Goal: Transaction & Acquisition: Purchase product/service

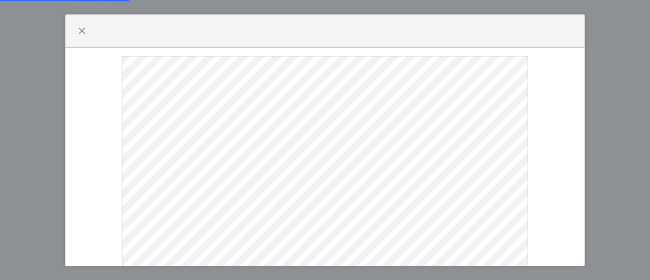
select select
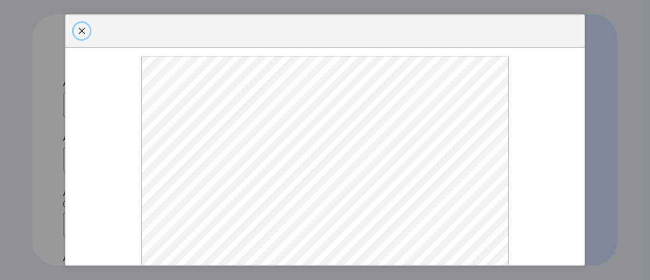
click at [82, 24] on button "button" at bounding box center [82, 31] width 16 height 16
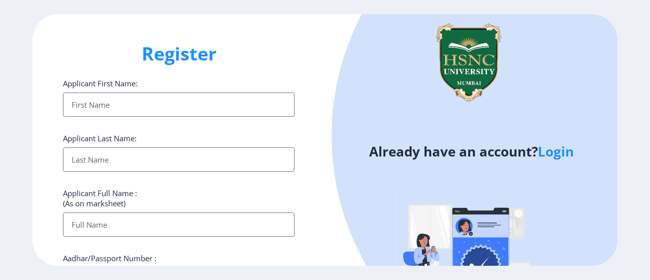
drag, startPoint x: 214, startPoint y: 109, endPoint x: 172, endPoint y: 98, distance: 43.5
click at [172, 98] on input "Applicant First Name:" at bounding box center [178, 104] width 231 height 24
type input "[PERSON_NAME]"
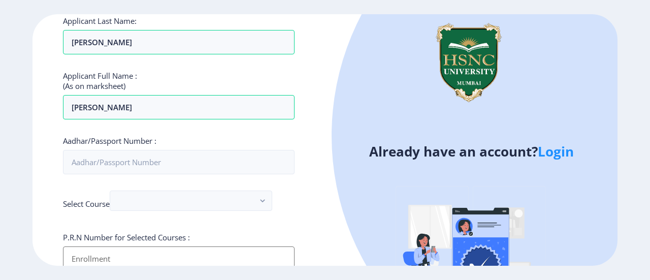
scroll to position [123, 0]
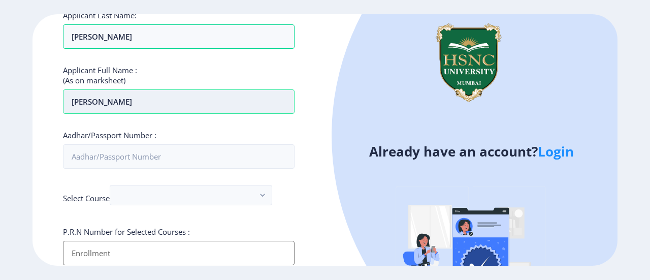
click at [164, 104] on input "[PERSON_NAME]" at bounding box center [178, 101] width 231 height 24
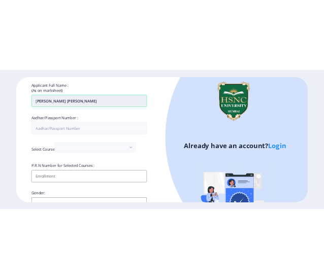
scroll to position [163, 0]
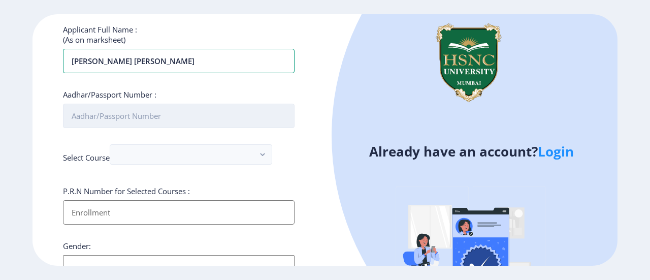
type input "[PERSON_NAME] [PERSON_NAME]"
click at [164, 115] on input "Aadhar/Passport Number :" at bounding box center [178, 116] width 231 height 24
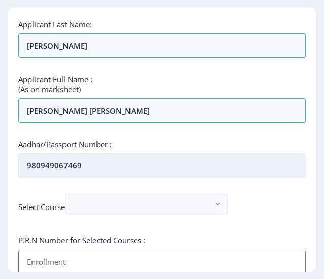
click at [44, 164] on input "980949067469" at bounding box center [161, 165] width 287 height 24
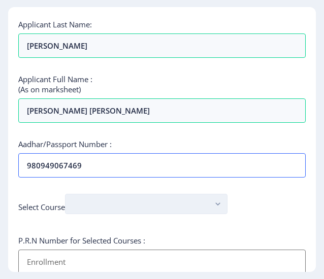
type input "980949067469"
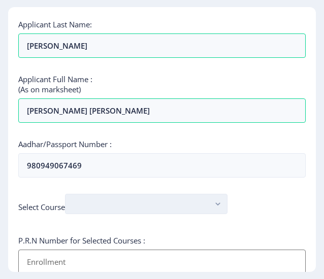
click at [108, 210] on button "button" at bounding box center [146, 204] width 162 height 20
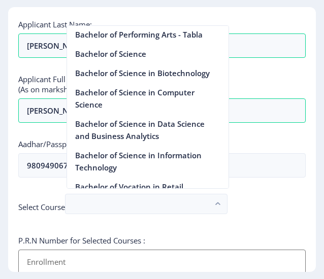
scroll to position [772, 0]
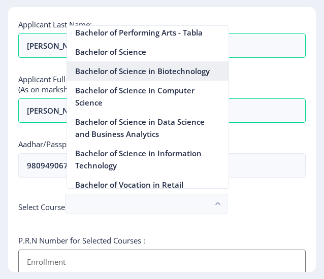
click at [169, 77] on nb-option "Bachelor of Science in Biotechnology" at bounding box center [147, 70] width 161 height 19
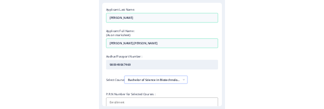
scroll to position [269, 0]
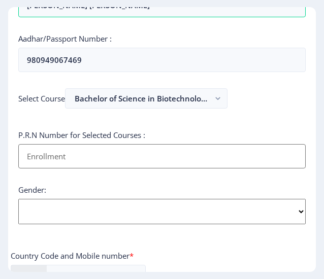
click at [146, 150] on input "Applicant First Name:" at bounding box center [161, 156] width 287 height 24
click at [308, 48] on div "Register Applicant First Name: [PERSON_NAME] Applicant Last Name: [PERSON_NAME]…" at bounding box center [162, 139] width 308 height 265
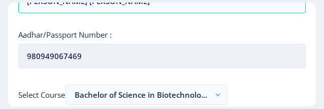
scroll to position [367, 0]
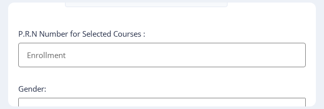
click at [143, 44] on input "Applicant First Name:" at bounding box center [161, 55] width 287 height 24
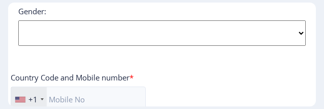
scroll to position [445, 0]
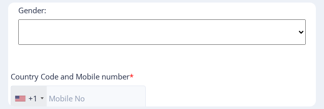
type input "2022230210040020"
click at [139, 30] on select "Select Gender [DEMOGRAPHIC_DATA] [DEMOGRAPHIC_DATA] Other" at bounding box center [161, 31] width 287 height 25
select select "[DEMOGRAPHIC_DATA]"
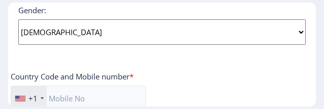
click at [18, 19] on select "Select Gender [DEMOGRAPHIC_DATA] [DEMOGRAPHIC_DATA] Other" at bounding box center [161, 31] width 287 height 25
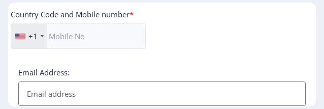
scroll to position [508, 0]
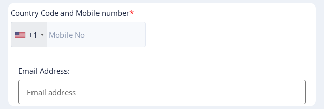
click at [40, 32] on div "+1" at bounding box center [29, 34] width 36 height 24
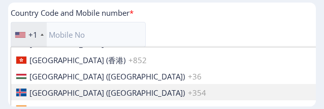
scroll to position [1561, 0]
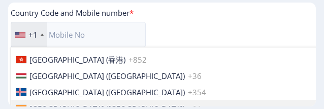
click at [46, 103] on span "[GEOGRAPHIC_DATA] ([GEOGRAPHIC_DATA])" at bounding box center [106, 108] width 155 height 10
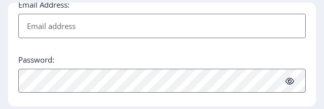
scroll to position [575, 0]
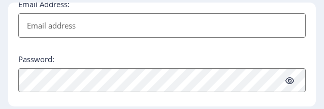
type input "7974225422"
click at [77, 31] on input "Email Address:" at bounding box center [161, 25] width 287 height 24
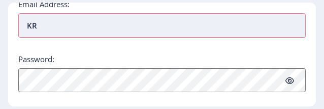
type input "K"
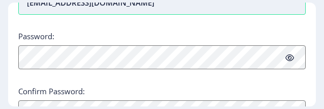
scroll to position [599, 0]
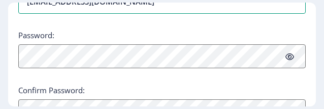
type input "[EMAIL_ADDRESS][DOMAIN_NAME]"
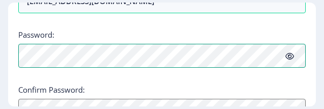
scroll to position [600, 0]
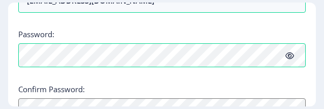
click at [290, 53] on icon at bounding box center [289, 56] width 9 height 8
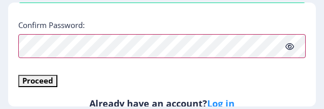
scroll to position [673, 0]
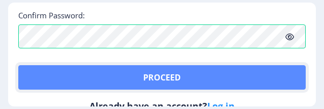
click at [41, 65] on button "Proceed" at bounding box center [161, 77] width 287 height 24
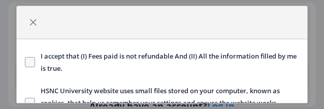
scroll to position [116, 0]
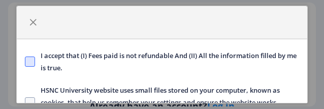
click at [35, 56] on span at bounding box center [30, 61] width 10 height 10
click at [25, 61] on input "I accept that (I) Fees paid is not refundable And (II) All the information fill…" at bounding box center [25, 61] width 1 height 1
checkbox input "true"
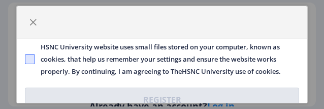
click at [32, 54] on span at bounding box center [30, 59] width 10 height 10
click at [25, 58] on input "HSNC University website uses small files stored on your computer, known as cook…" at bounding box center [25, 58] width 1 height 1
checkbox input "true"
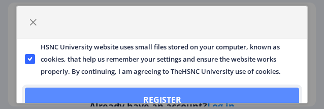
click at [54, 98] on button "Register" at bounding box center [162, 99] width 274 height 24
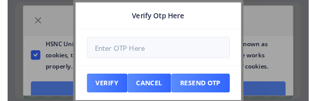
scroll to position [731, 0]
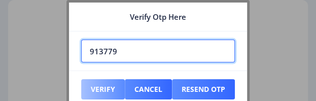
type input "913779"
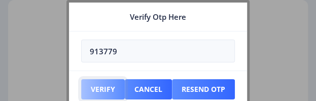
click at [102, 89] on button "Verify" at bounding box center [103, 89] width 44 height 20
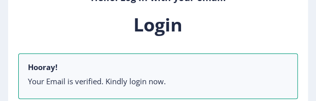
scroll to position [192, 0]
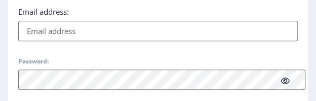
click at [116, 28] on input "Email address:" at bounding box center [158, 31] width 280 height 20
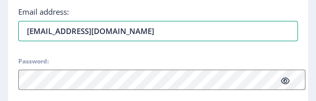
type input "[EMAIL_ADDRESS][DOMAIN_NAME]"
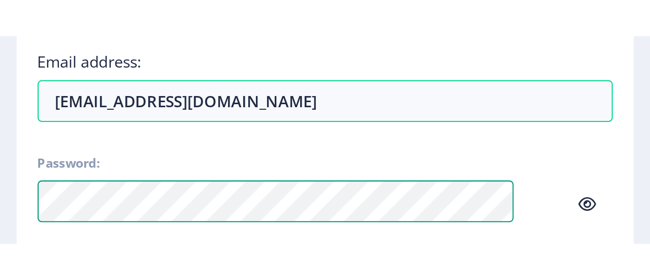
scroll to position [0, 0]
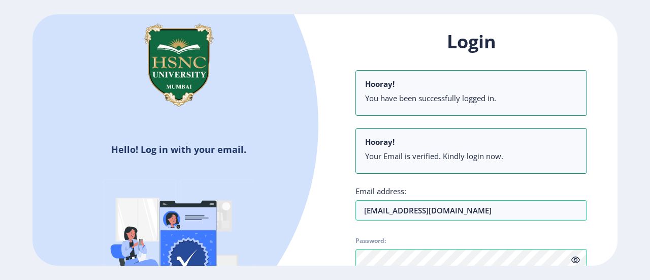
click at [638, 197] on ngx-login "Hello! Log in with your email. Don't have an account? Register Login Hooray! Yo…" at bounding box center [325, 140] width 650 height 252
click at [576, 260] on icon at bounding box center [575, 260] width 9 height 8
click at [362, 243] on span "Password:" at bounding box center [470, 243] width 231 height 12
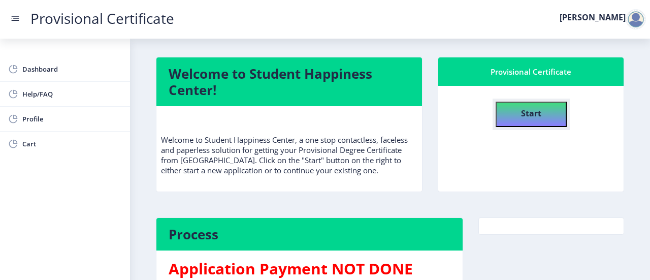
click at [525, 115] on b "Start" at bounding box center [531, 113] width 20 height 11
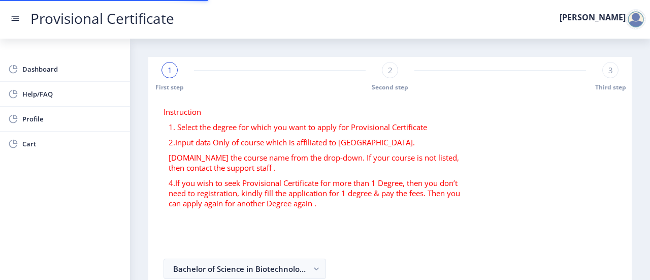
select select
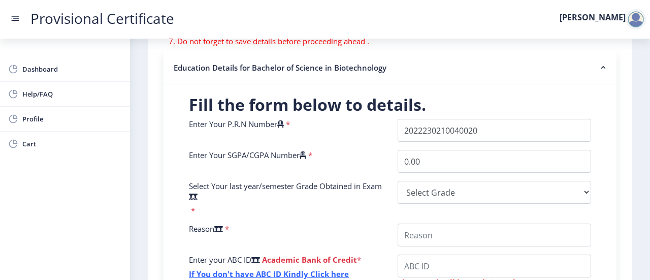
scroll to position [198, 0]
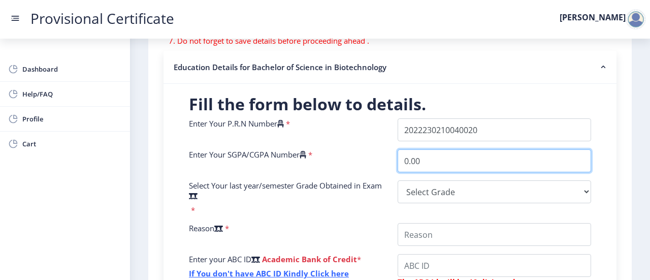
click at [433, 161] on input "0.00" at bounding box center [493, 160] width 193 height 23
click at [426, 159] on input "0.00" at bounding box center [493, 160] width 193 height 23
type input "0"
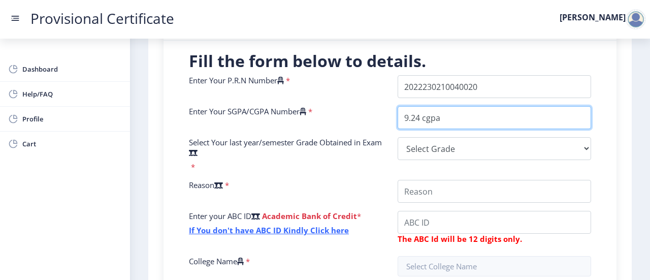
scroll to position [242, 0]
type input "9.24 cgpa"
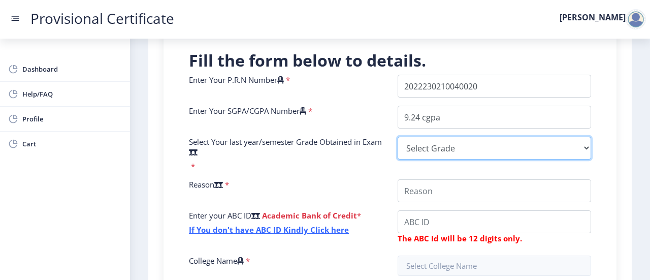
click at [428, 139] on select "Select Grade O A+ A B+ B C D F(Fail)" at bounding box center [493, 148] width 193 height 23
select select "A+"
click at [397, 137] on select "Select Grade O A+ A B+ B C D F(Fail)" at bounding box center [493, 148] width 193 height 23
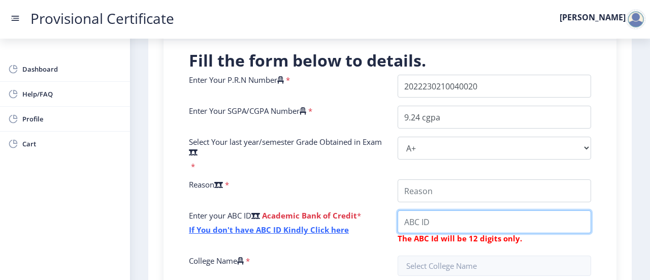
click at [418, 202] on input "College Name" at bounding box center [493, 190] width 193 height 23
paste input "11618978615"
type input "116189786154"
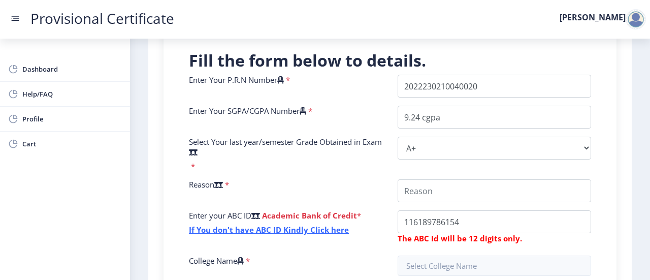
click at [229, 184] on span "*" at bounding box center [226, 184] width 6 height 10
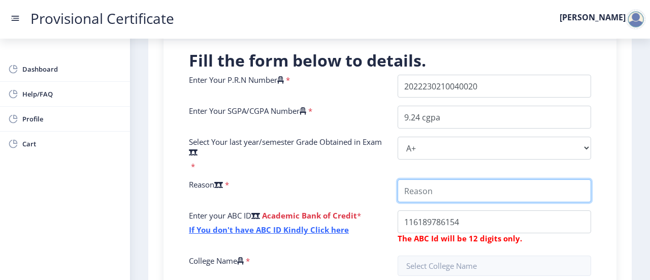
click at [449, 197] on input "College Name" at bounding box center [493, 190] width 193 height 23
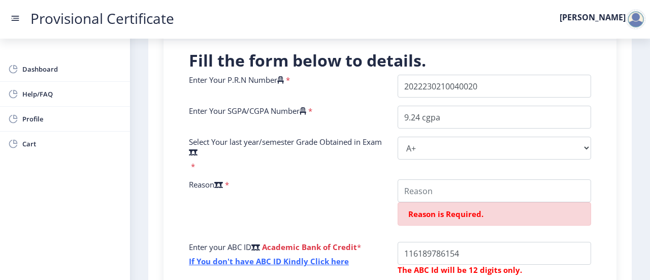
click at [190, 163] on span "*" at bounding box center [192, 166] width 6 height 10
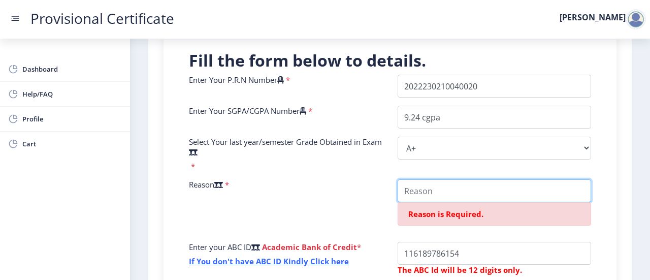
click at [467, 196] on input "College Name" at bounding box center [493, 190] width 193 height 23
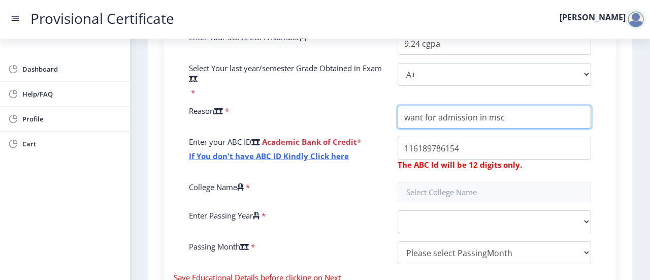
scroll to position [339, 0]
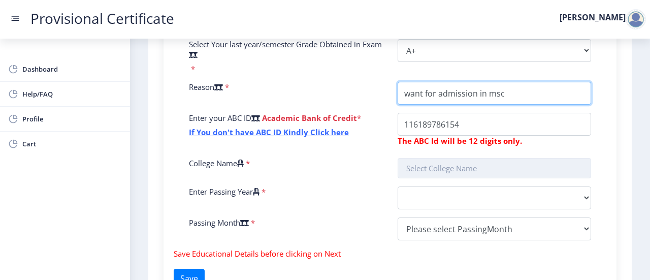
type input "want for admission in msc"
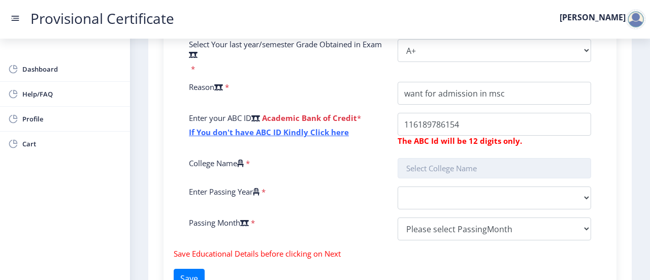
click at [470, 172] on input "text" at bounding box center [493, 168] width 193 height 20
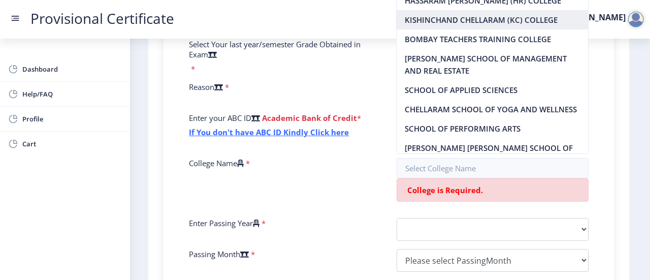
click at [465, 13] on nb-option "KISHINCHAND CHELLARAM (KC) COLLEGE" at bounding box center [491, 19] width 191 height 19
type input "KISHINCHAND CHELLARAM (KC) COLLEGE"
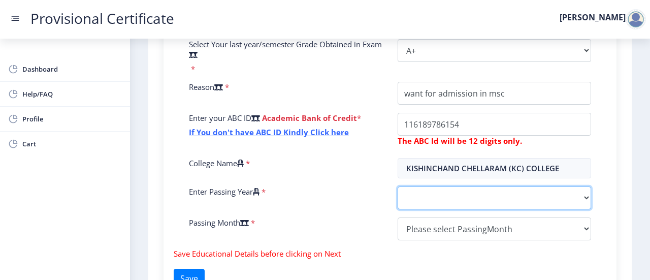
click at [451, 192] on select "2025 2024 2023 2022 2021 2020 2019 2018 2017 2016 2015 2014 2013 2012 2011 2010…" at bounding box center [493, 197] width 193 height 23
select select "2025"
click at [397, 186] on select "2025 2024 2023 2022 2021 2020 2019 2018 2017 2016 2015 2014 2013 2012 2011 2010…" at bounding box center [493, 197] width 193 height 23
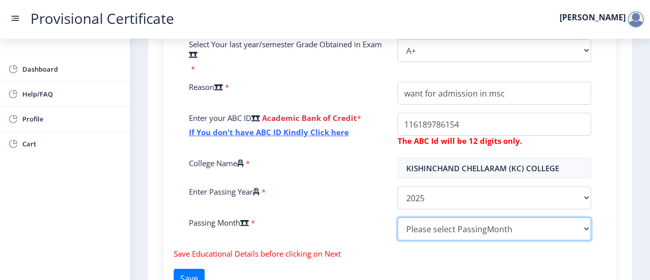
click at [463, 229] on select "Please select PassingMonth (01) January (02) February (03) March (04) April (05…" at bounding box center [493, 228] width 193 height 23
select select "May"
click at [397, 217] on select "Please select PassingMonth (01) January (02) February (03) March (04) April (05…" at bounding box center [493, 228] width 193 height 23
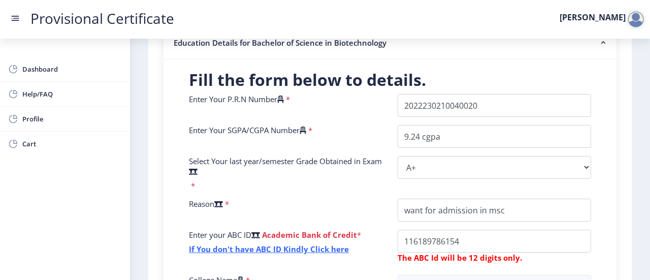
scroll to position [438, 0]
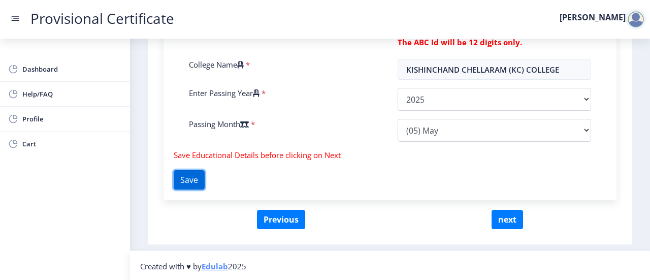
click at [195, 180] on button "Save" at bounding box center [189, 179] width 31 height 19
click at [513, 222] on button "next" at bounding box center [506, 219] width 31 height 19
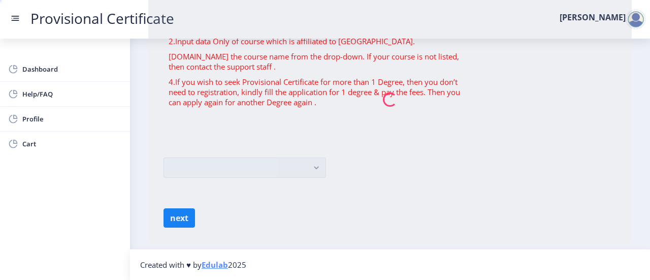
scroll to position [0, 0]
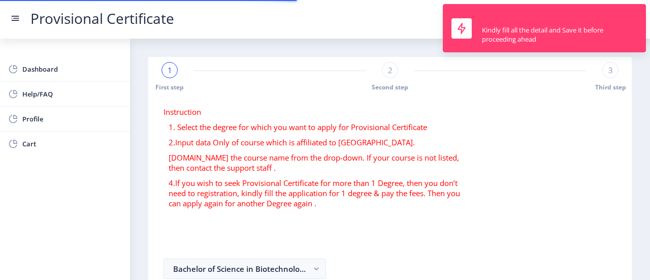
select select
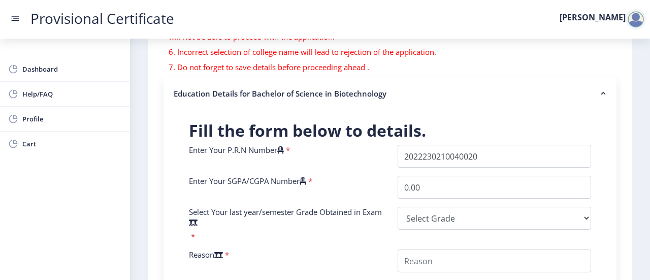
scroll to position [183, 0]
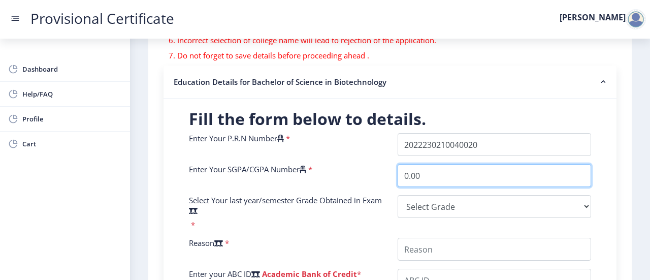
click at [437, 173] on input "0.00" at bounding box center [493, 175] width 193 height 23
type input "0"
type input "9.24 cgpa"
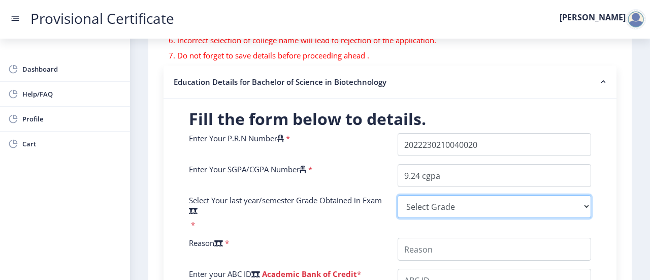
click at [461, 203] on select "Select Grade O A+ A B+ B C D F(Fail)" at bounding box center [493, 206] width 193 height 23
select select "A+"
click at [397, 195] on select "Select Grade O A+ A B+ B C D F(Fail)" at bounding box center [493, 206] width 193 height 23
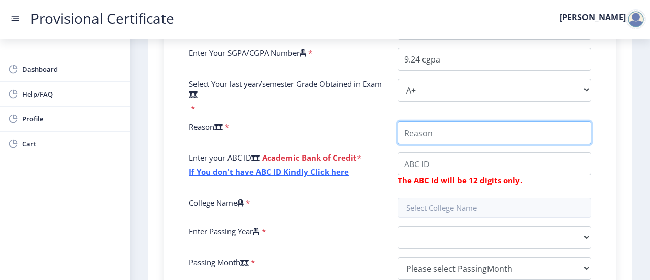
click at [450, 136] on input "College Name" at bounding box center [493, 132] width 193 height 23
type input "want for admission in msc"
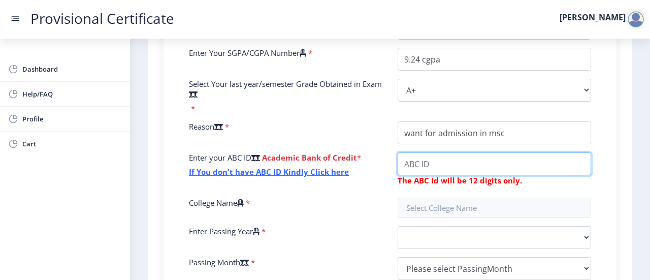
click at [423, 171] on input "College Name" at bounding box center [493, 163] width 193 height 23
click at [424, 169] on input "College Name" at bounding box center [493, 163] width 193 height 23
paste input "11618978615"
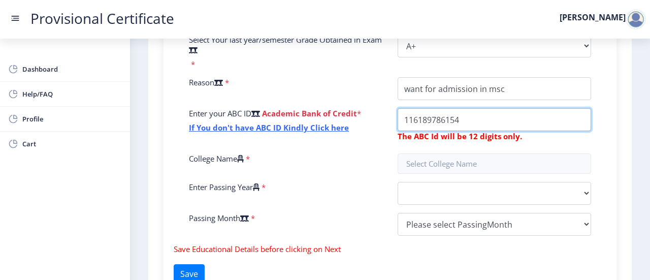
scroll to position [345, 0]
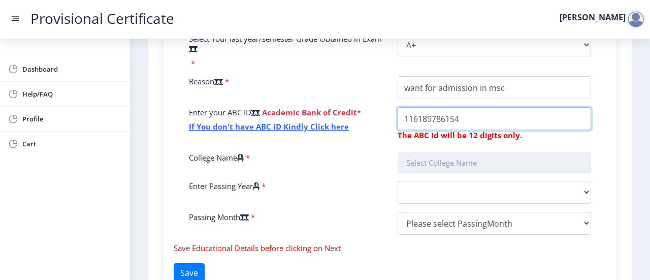
type input "116189786154"
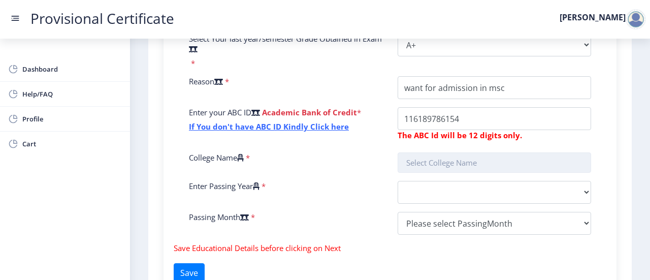
click at [455, 164] on input "text" at bounding box center [493, 162] width 193 height 20
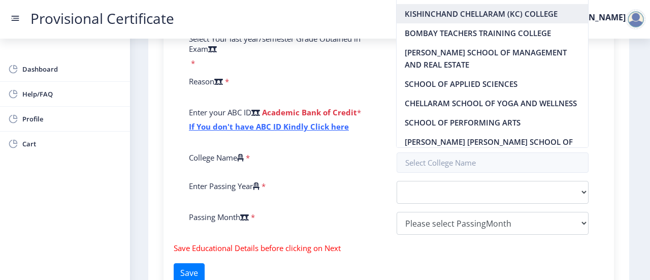
click at [480, 15] on nb-option "KISHINCHAND CHELLARAM (KC) COLLEGE" at bounding box center [491, 13] width 191 height 19
type input "KISHINCHAND CHELLARAM (KC) COLLEGE"
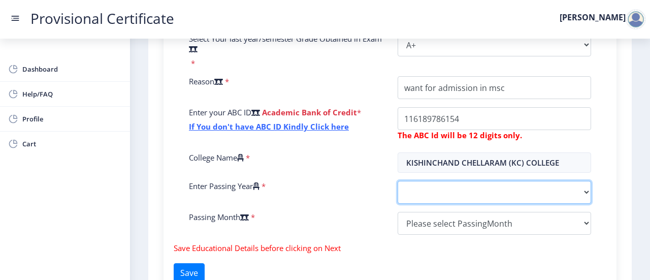
click at [453, 187] on select "2025 2024 2023 2022 2021 2020 2019 2018 2017 2016 2015 2014 2013 2012 2011 2010…" at bounding box center [493, 192] width 193 height 23
select select "2025"
click at [397, 181] on select "2025 2024 2023 2022 2021 2020 2019 2018 2017 2016 2015 2014 2013 2012 2011 2010…" at bounding box center [493, 192] width 193 height 23
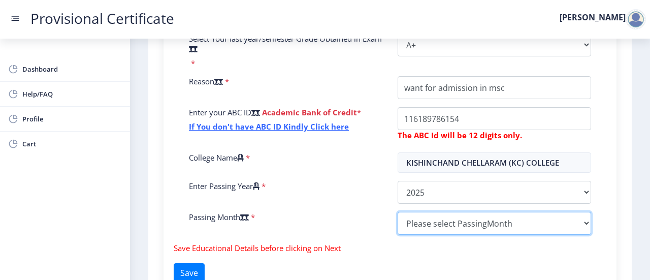
click at [453, 228] on select "Please select PassingMonth (01) January (02) February (03) March (04) April (05…" at bounding box center [493, 223] width 193 height 23
select select "May"
click at [397, 212] on select "Please select PassingMonth (01) January (02) February (03) March (04) April (05…" at bounding box center [493, 223] width 193 height 23
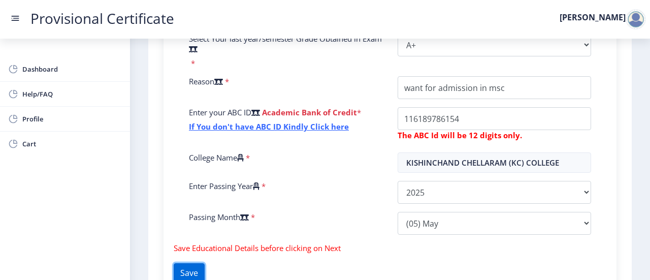
click at [192, 269] on button "Save" at bounding box center [189, 272] width 31 height 19
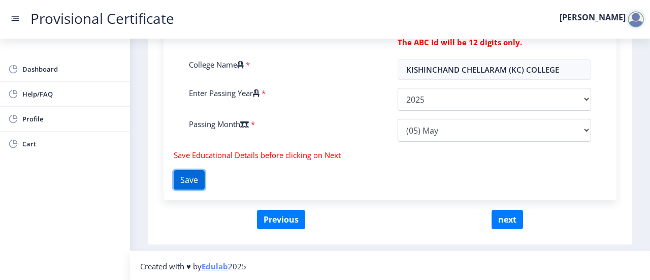
click at [200, 176] on button "Save" at bounding box center [189, 179] width 31 height 19
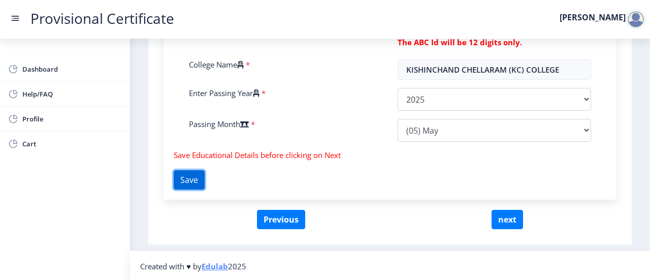
click at [200, 176] on button "Save" at bounding box center [189, 179] width 31 height 19
click at [179, 178] on button "Save" at bounding box center [189, 179] width 31 height 19
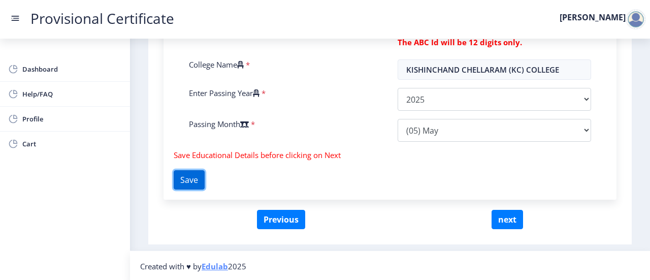
click at [179, 178] on button "Save" at bounding box center [189, 179] width 31 height 19
click at [205, 177] on button "Save" at bounding box center [189, 179] width 31 height 19
click at [202, 178] on button "Save" at bounding box center [189, 179] width 31 height 19
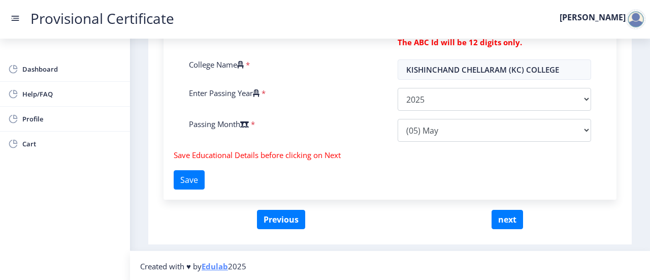
drag, startPoint x: 202, startPoint y: 180, endPoint x: 387, endPoint y: 145, distance: 188.1
click at [387, 145] on div "Enter Your P.R.N Number * Enter Your SGPA/CGPA Number * 9.24 cgpa Select Your l…" at bounding box center [389, 14] width 417 height 271
click at [506, 214] on button "next" at bounding box center [506, 219] width 31 height 19
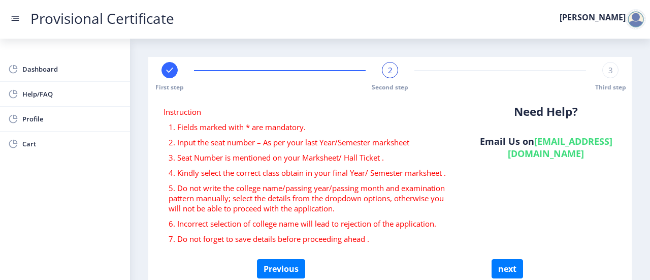
scroll to position [50, 0]
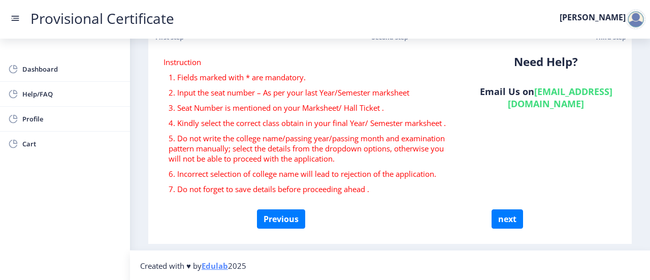
select select
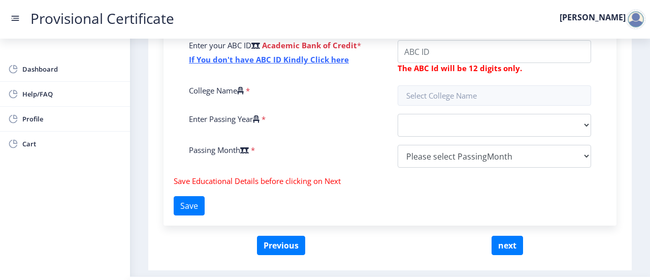
scroll to position [411, 0]
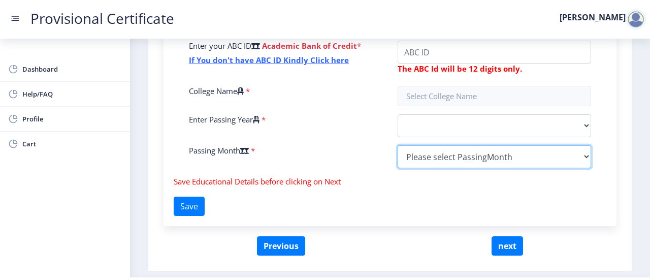
click at [428, 163] on select "Please select PassingMonth (01) January (02) February (03) March (04) April (05…" at bounding box center [493, 156] width 193 height 23
select select "May"
click at [397, 145] on select "Please select PassingMonth (01) January (02) February (03) March (04) April (05…" at bounding box center [493, 156] width 193 height 23
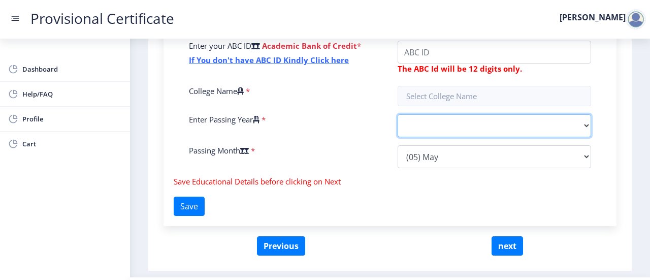
click at [437, 122] on select "2025 2024 2023 2022 2021 2020 2019 2018 2017 2016 2015 2014 2013 2012 2011 2010…" at bounding box center [493, 125] width 193 height 23
select select "2025"
click at [397, 114] on select "2025 2024 2023 2022 2021 2020 2019 2018 2017 2016 2015 2014 2013 2012 2011 2010…" at bounding box center [493, 125] width 193 height 23
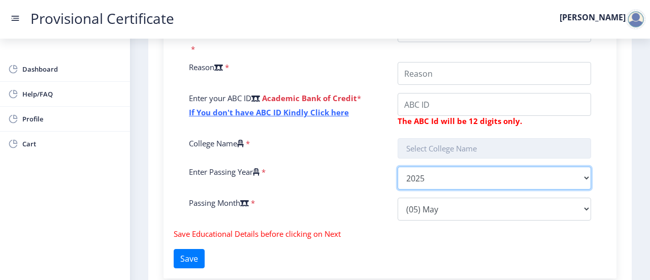
scroll to position [358, 0]
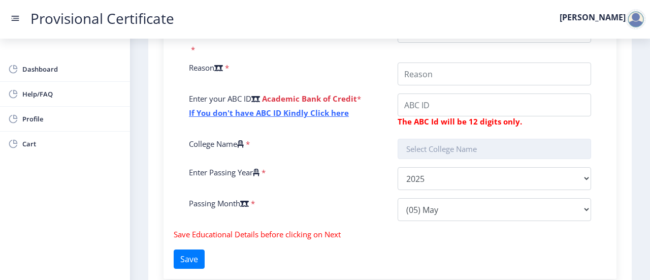
click at [431, 152] on input "text" at bounding box center [493, 149] width 193 height 20
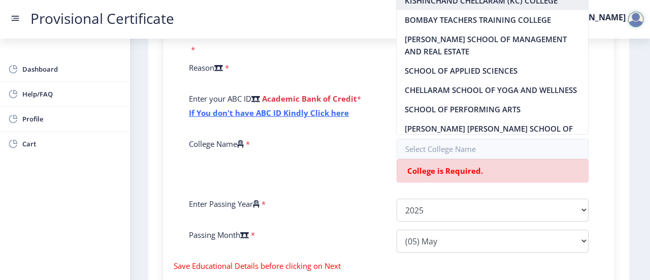
click at [447, 8] on nb-option "KISHINCHAND CHELLARAM (KC) COLLEGE" at bounding box center [491, 0] width 191 height 19
type input "KISHINCHAND CHELLARAM (KC) COLLEGE"
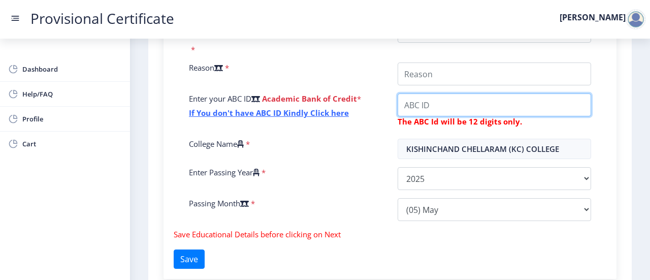
click at [429, 85] on input "College Name" at bounding box center [493, 73] width 193 height 23
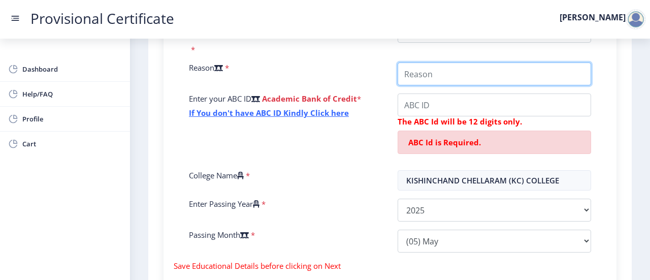
click at [451, 78] on input "College Name" at bounding box center [493, 73] width 193 height 23
type input "want for admission in msc"
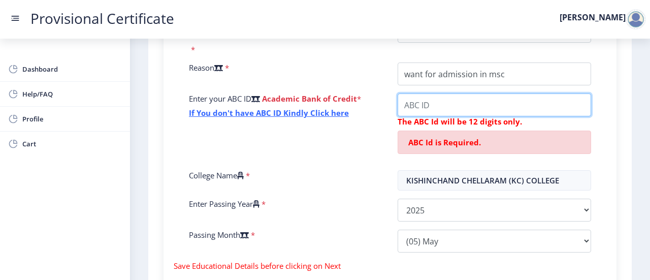
click at [464, 106] on input "College Name" at bounding box center [493, 104] width 193 height 23
paste input "11618978615"
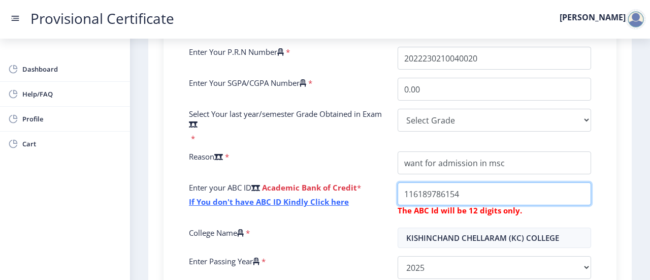
scroll to position [264, 0]
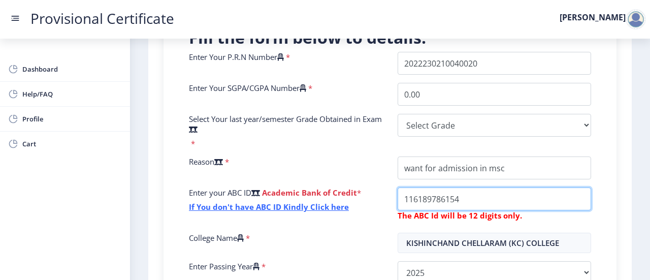
type input "116189786154"
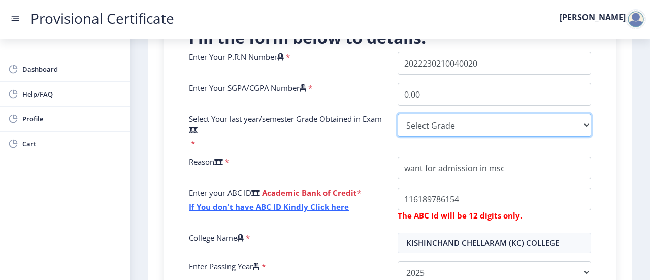
click at [448, 127] on select "Select Grade O A+ A B+ B C D F(Fail)" at bounding box center [493, 125] width 193 height 23
select select "A+"
click at [397, 114] on select "Select Grade O A+ A B+ B C D F(Fail)" at bounding box center [493, 125] width 193 height 23
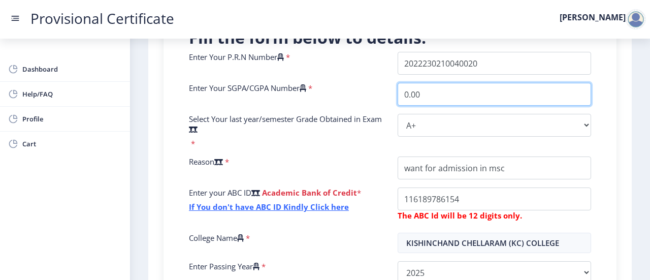
click at [442, 92] on input "0.00" at bounding box center [493, 94] width 193 height 23
type input "0"
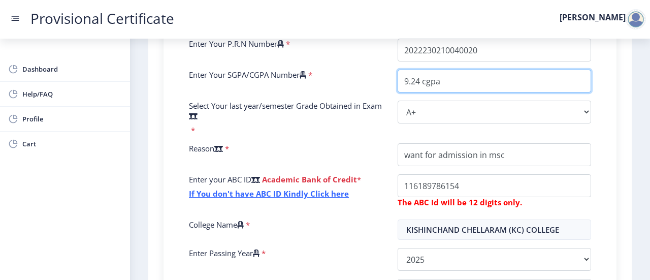
scroll to position [438, 0]
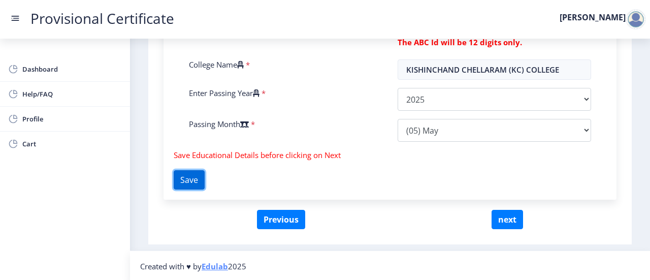
click at [186, 178] on button "Save" at bounding box center [189, 179] width 31 height 19
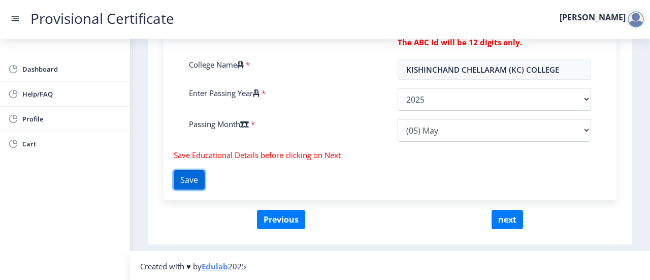
click at [186, 178] on button "Save" at bounding box center [189, 179] width 31 height 19
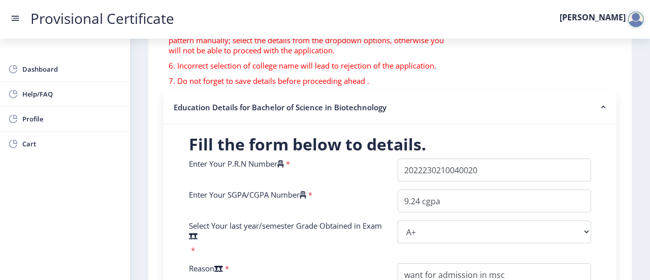
scroll to position [155, 0]
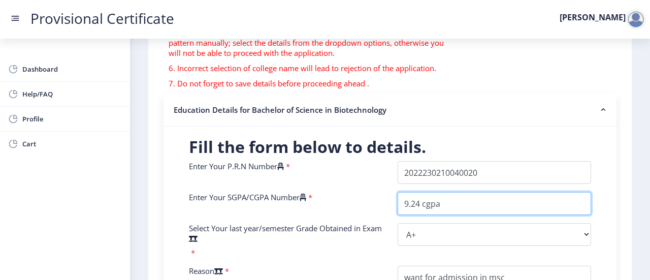
click at [458, 204] on input "9.24 cgpa" at bounding box center [493, 203] width 193 height 23
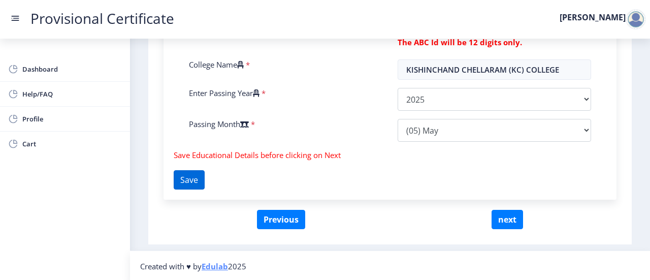
type input "9.24"
click at [186, 185] on button "Save" at bounding box center [189, 179] width 31 height 19
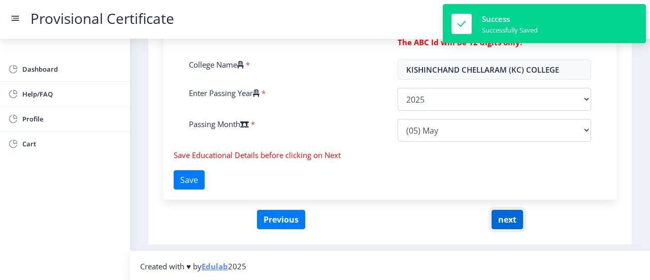
click at [510, 217] on button "next" at bounding box center [506, 219] width 31 height 19
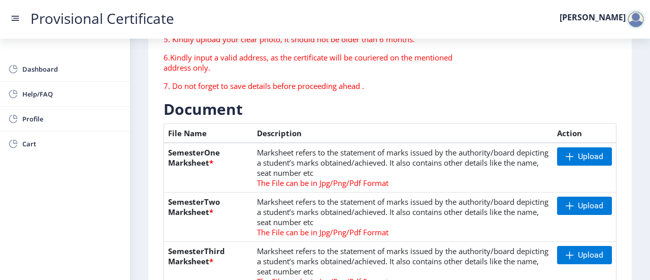
scroll to position [175, 0]
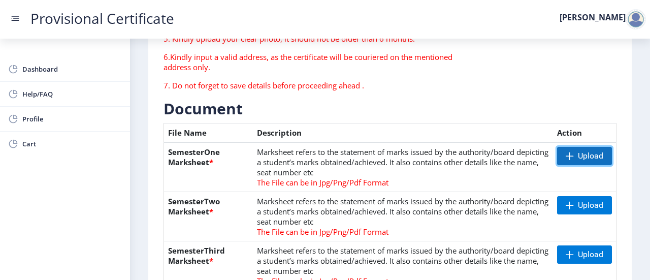
click at [583, 155] on span "Upload" at bounding box center [590, 156] width 25 height 10
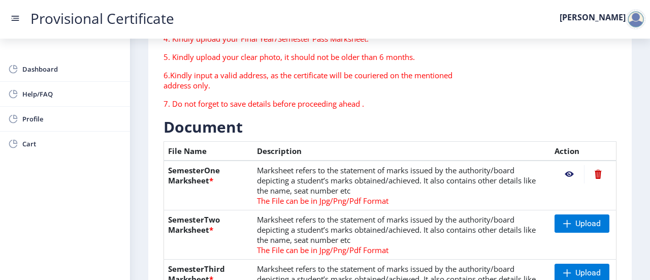
scroll to position [156, 0]
click at [594, 220] on span "Upload" at bounding box center [587, 223] width 25 height 10
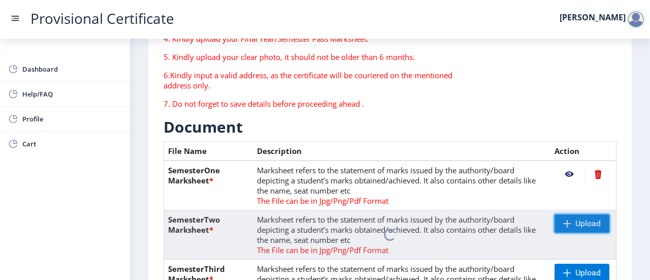
scroll to position [288, 0]
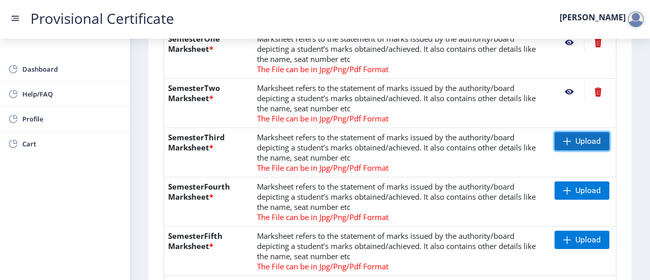
click at [586, 138] on span "Upload" at bounding box center [587, 141] width 25 height 10
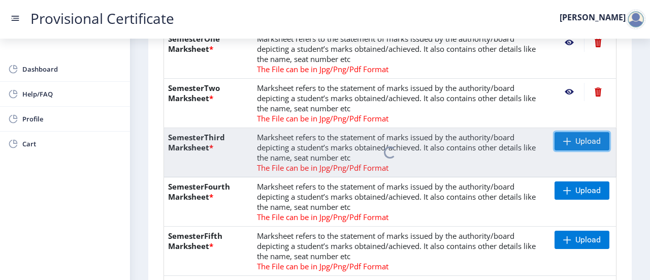
scroll to position [334, 0]
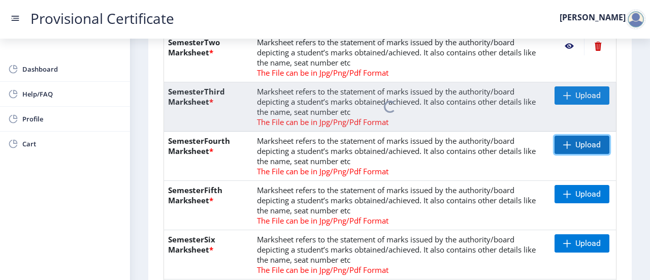
click at [581, 147] on span "Upload" at bounding box center [587, 145] width 25 height 10
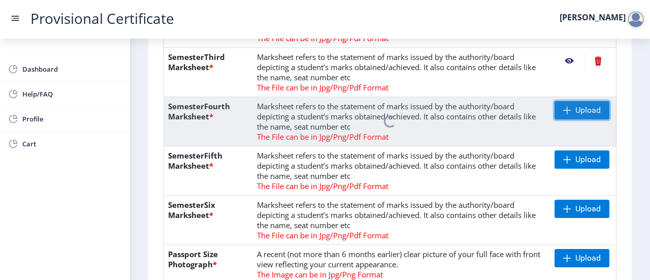
scroll to position [369, 0]
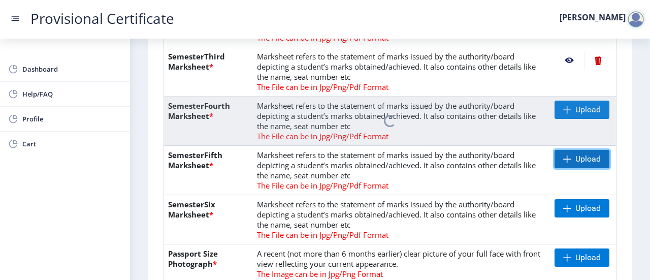
click at [576, 160] on span "Upload" at bounding box center [587, 159] width 25 height 10
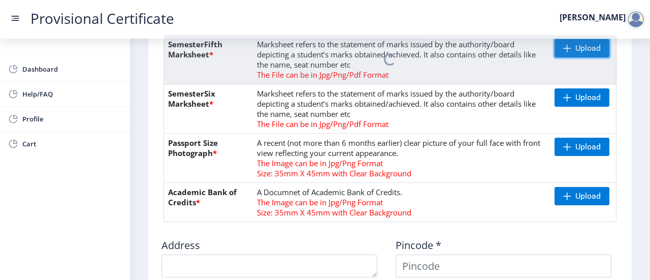
scroll to position [480, 0]
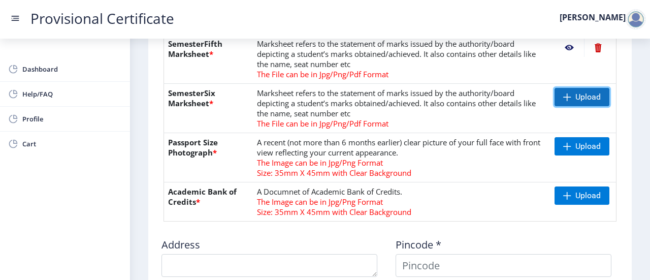
click at [578, 98] on span "Upload" at bounding box center [587, 97] width 25 height 10
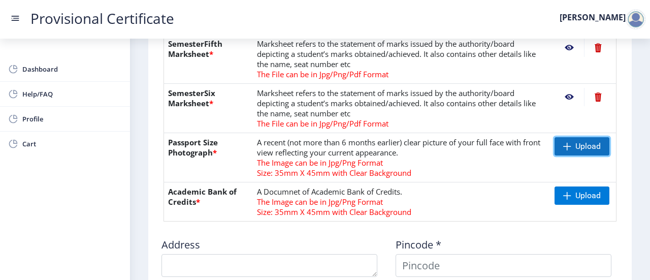
click at [577, 146] on span "Upload" at bounding box center [587, 146] width 25 height 10
click at [608, 198] on div "Upload" at bounding box center [582, 195] width 57 height 18
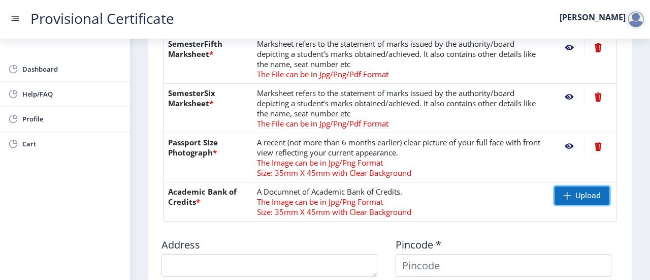
click at [571, 198] on span "Upload" at bounding box center [581, 195] width 55 height 18
click at [585, 195] on span "Upload" at bounding box center [587, 195] width 25 height 10
click at [567, 189] on nb-action at bounding box center [568, 195] width 29 height 18
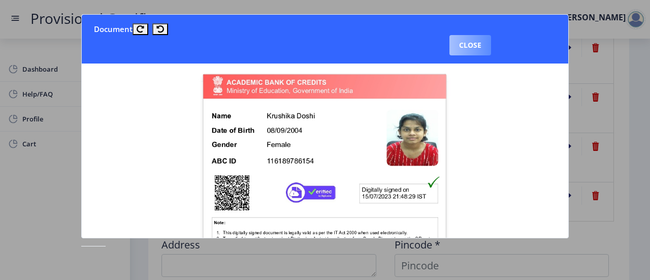
click at [479, 47] on button "Close" at bounding box center [470, 45] width 42 height 20
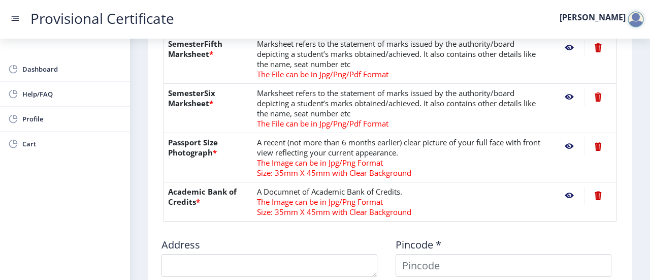
click at [564, 140] on nb-action at bounding box center [568, 146] width 29 height 18
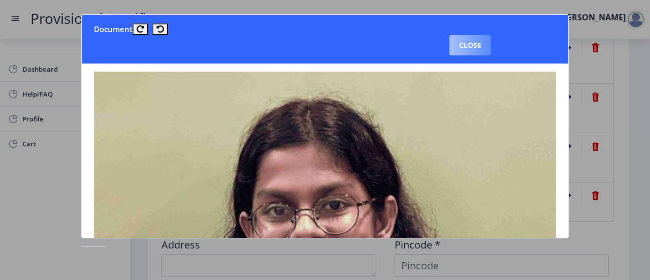
click at [478, 42] on button "Close" at bounding box center [470, 45] width 42 height 20
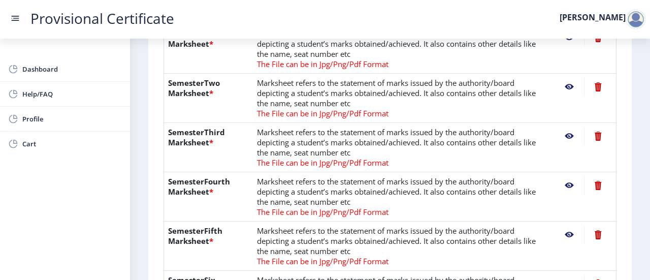
scroll to position [293, 0]
click at [568, 136] on nb-action at bounding box center [568, 136] width 29 height 18
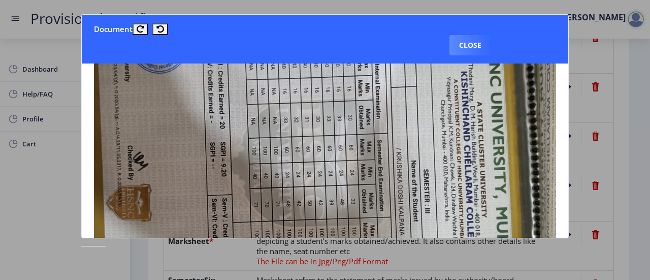
scroll to position [241, 0]
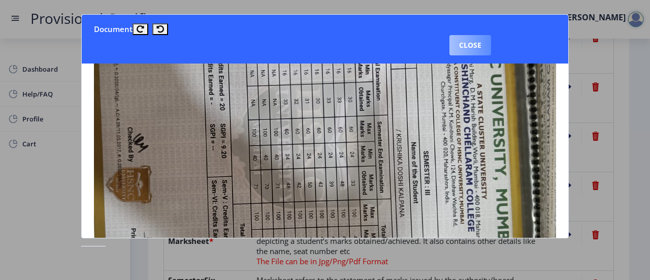
click at [484, 47] on button "Close" at bounding box center [470, 45] width 42 height 20
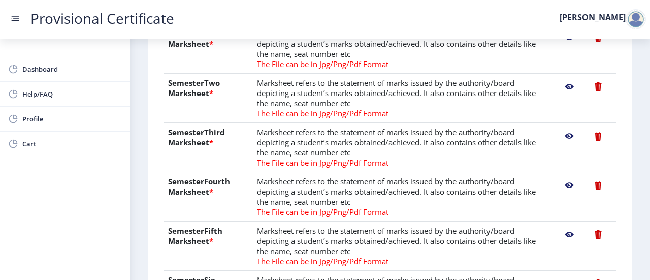
click at [565, 85] on nb-action at bounding box center [568, 87] width 29 height 18
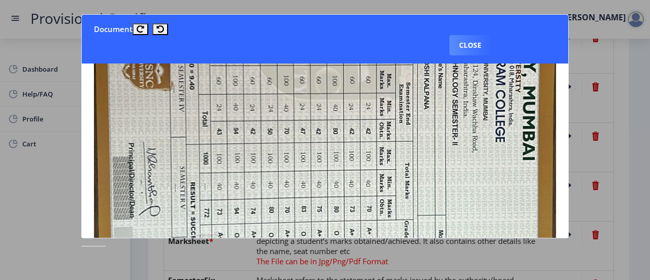
scroll to position [373, 0]
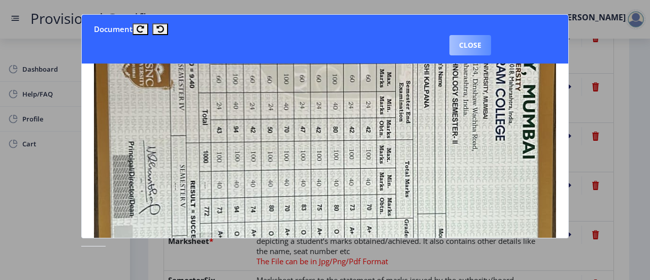
click at [476, 43] on button "Close" at bounding box center [470, 45] width 42 height 20
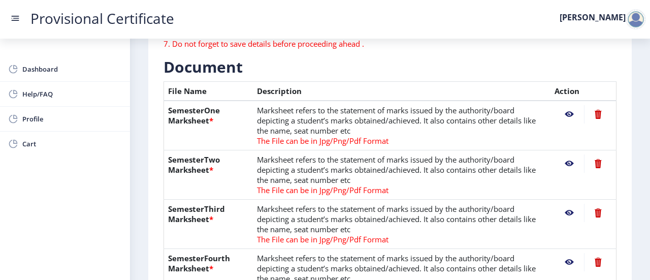
scroll to position [216, 0]
click at [567, 111] on nb-action at bounding box center [568, 115] width 29 height 18
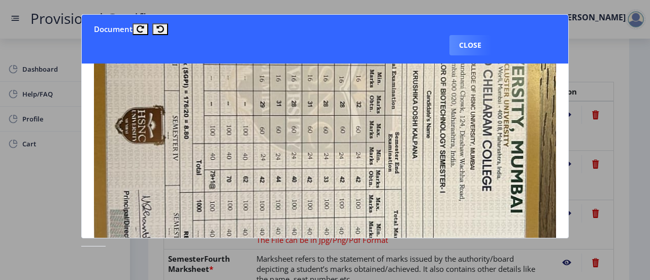
scroll to position [364, 0]
drag, startPoint x: 481, startPoint y: 30, endPoint x: 480, endPoint y: 36, distance: 5.8
click at [480, 36] on nb-card-header "Document Close" at bounding box center [325, 39] width 486 height 49
click at [480, 36] on button "Close" at bounding box center [470, 45] width 42 height 20
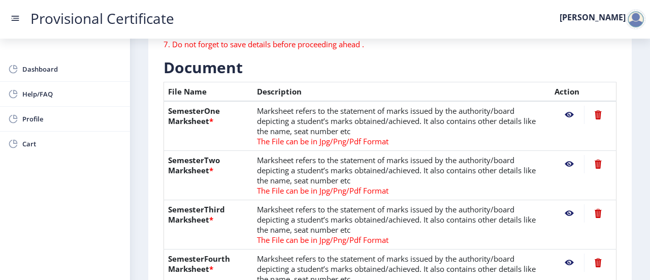
scroll to position [305, 0]
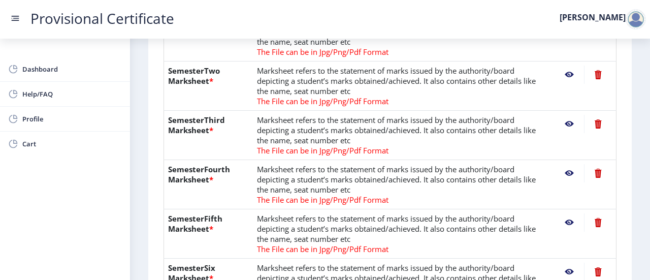
click at [571, 171] on nb-action at bounding box center [568, 173] width 29 height 18
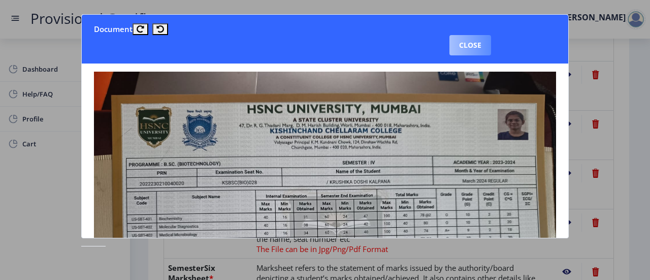
click at [476, 47] on button "Close" at bounding box center [470, 45] width 42 height 20
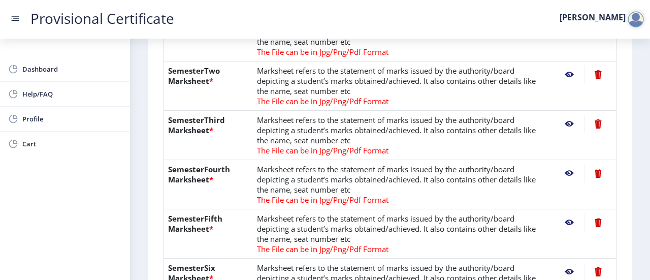
click at [567, 226] on nb-action at bounding box center [568, 222] width 29 height 18
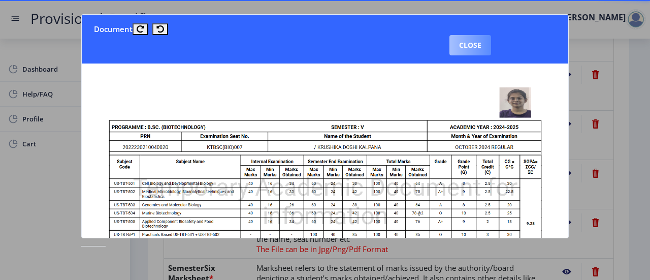
click at [467, 46] on button "Close" at bounding box center [470, 45] width 42 height 20
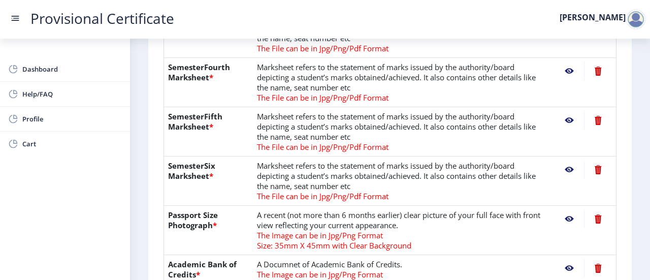
scroll to position [412, 0]
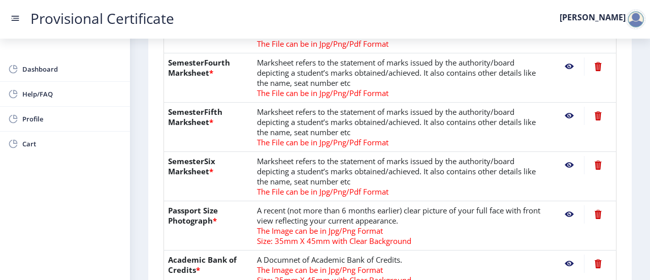
click at [567, 166] on nb-action at bounding box center [568, 165] width 29 height 18
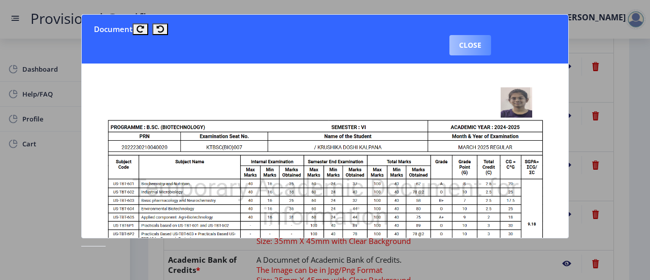
click at [476, 41] on button "Close" at bounding box center [470, 45] width 42 height 20
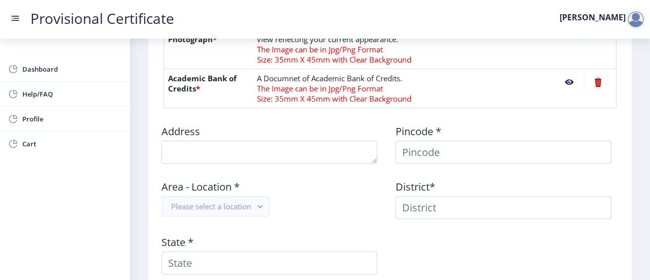
scroll to position [598, 0]
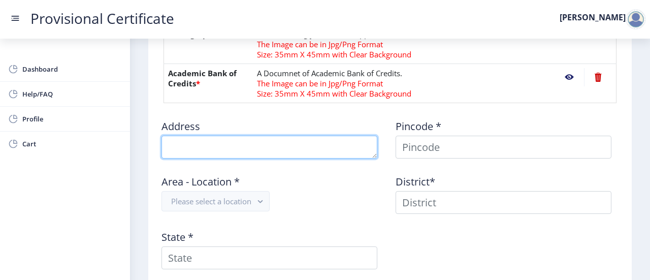
click at [320, 150] on textarea at bounding box center [269, 147] width 216 height 23
type textarea "F1 - 601 pramukh greens, chala opp [PERSON_NAME] mega mart [GEOGRAPHIC_DATA]"
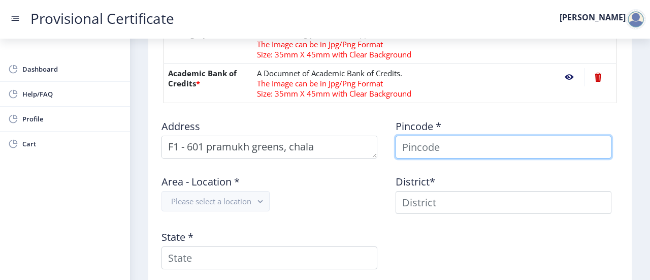
type input "[PERSON_NAME]"
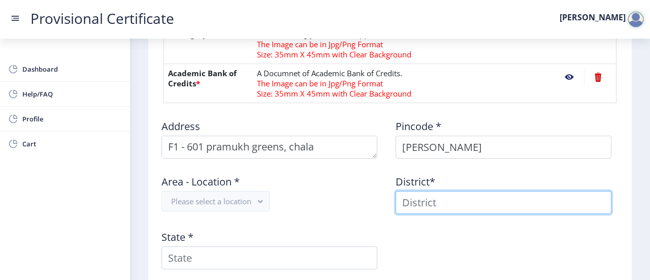
type input "[PERSON_NAME]"
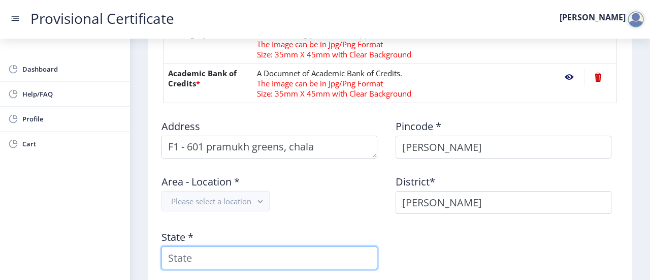
type input "[GEOGRAPHIC_DATA]"
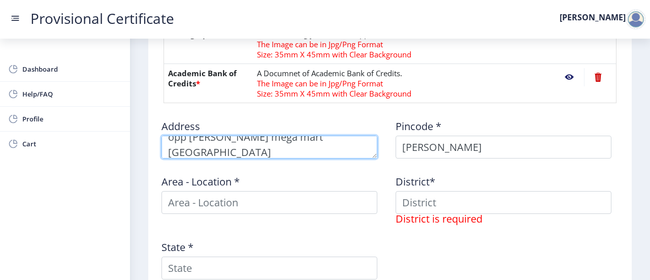
scroll to position [29, 0]
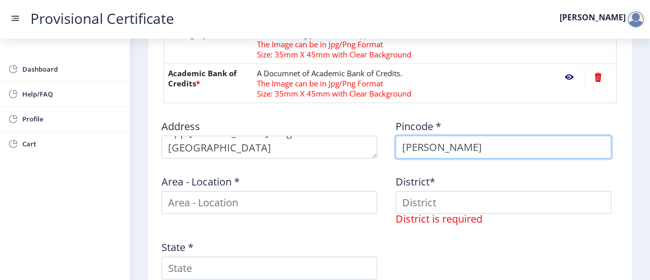
click at [474, 151] on input "[PERSON_NAME]" at bounding box center [503, 147] width 216 height 23
type input "K"
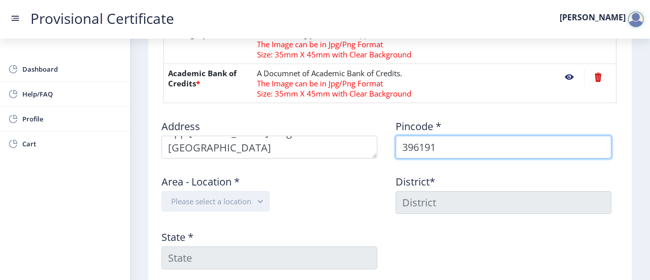
type input "396191"
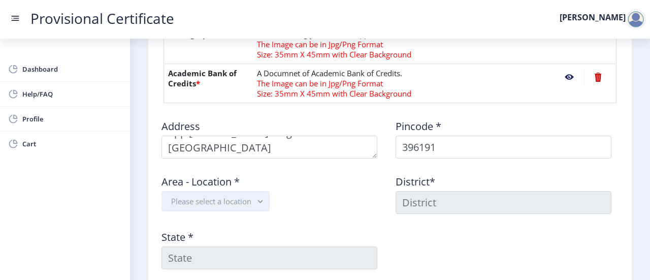
click at [238, 205] on button "Please select a location" at bounding box center [215, 201] width 108 height 20
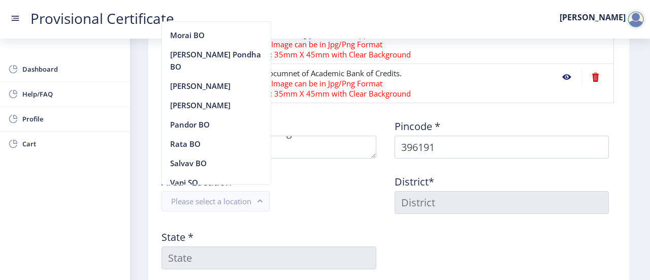
scroll to position [146, 0]
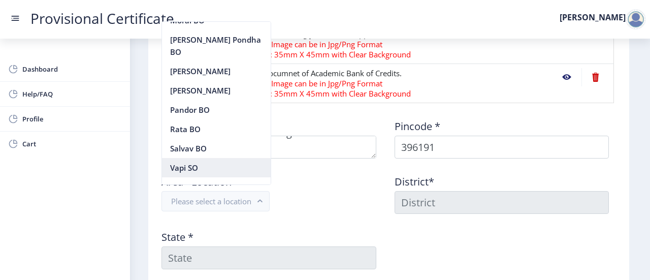
click at [199, 160] on nb-option "Vapi SO" at bounding box center [216, 167] width 109 height 19
type input "VALSAD"
type input "[GEOGRAPHIC_DATA]"
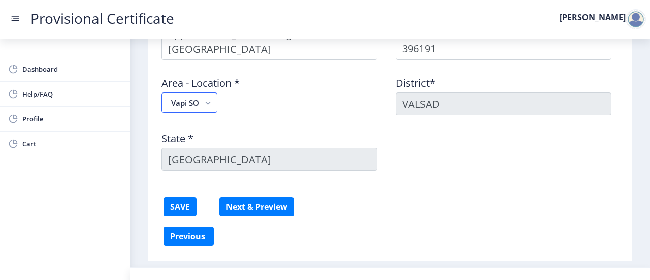
scroll to position [697, 0]
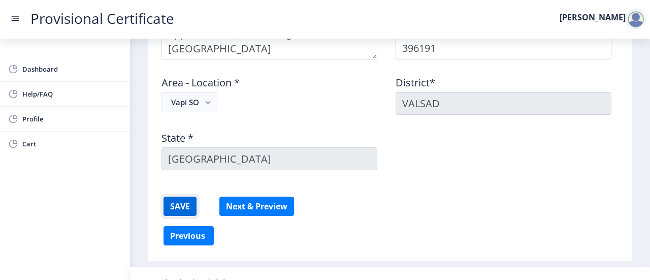
click at [187, 202] on button "SAVE" at bounding box center [179, 205] width 33 height 19
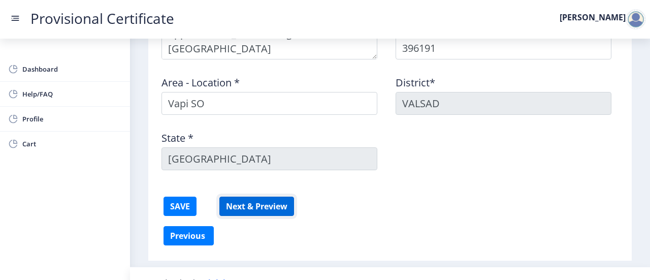
click at [263, 203] on button "Next & Preview" at bounding box center [256, 205] width 75 height 19
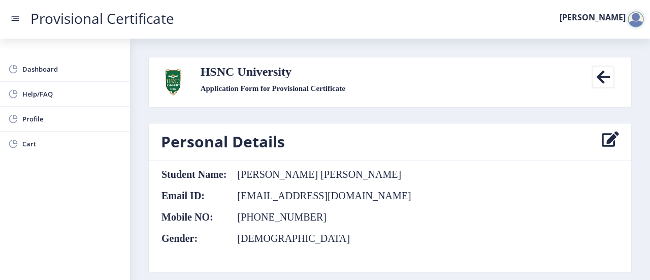
click at [607, 137] on icon at bounding box center [610, 141] width 17 height 20
select select
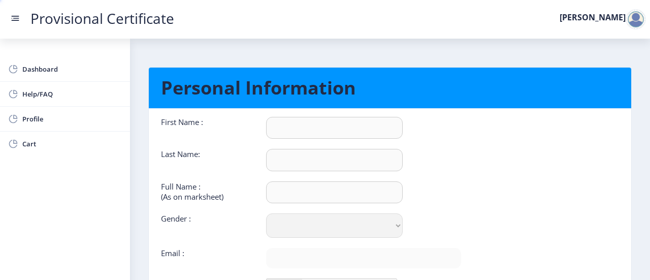
type input "[PERSON_NAME]"
type input "[PERSON_NAME] [PERSON_NAME]"
select select "[DEMOGRAPHIC_DATA]"
type input "[EMAIL_ADDRESS][DOMAIN_NAME]"
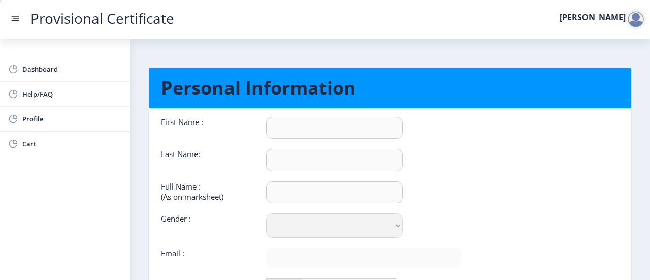
type input "7974225422"
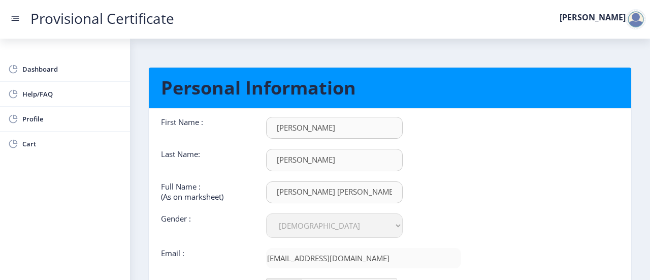
scroll to position [119, 0]
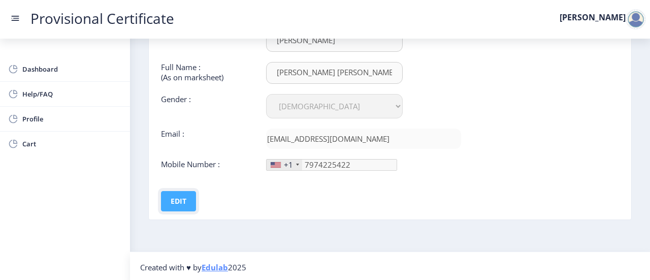
click at [173, 197] on button "Edit" at bounding box center [178, 201] width 35 height 20
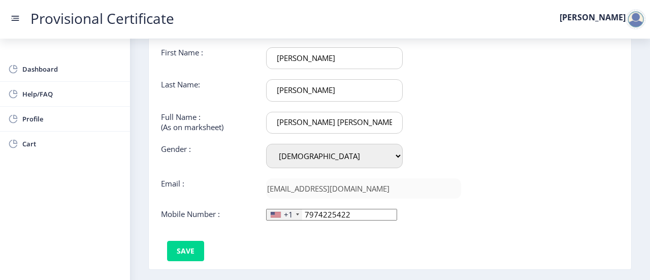
scroll to position [70, 0]
click at [343, 69] on input "[PERSON_NAME] [PERSON_NAME]" at bounding box center [334, 58] width 137 height 22
type input "[PERSON_NAME] [PERSON_NAME]"
click at [292, 213] on div "+1" at bounding box center [285, 214] width 36 height 11
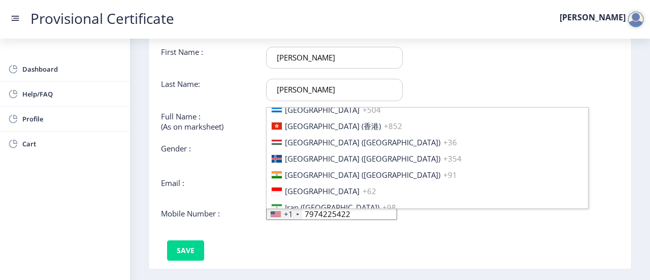
scroll to position [1553, 0]
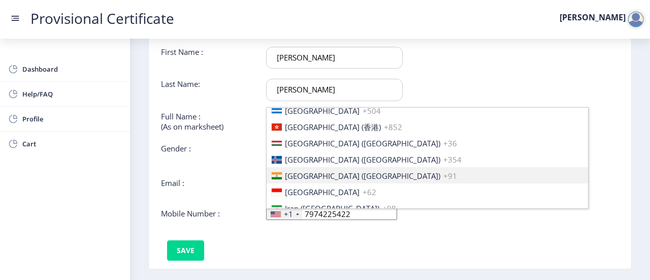
click at [313, 171] on span "[GEOGRAPHIC_DATA] ([GEOGRAPHIC_DATA])" at bounding box center [362, 176] width 155 height 10
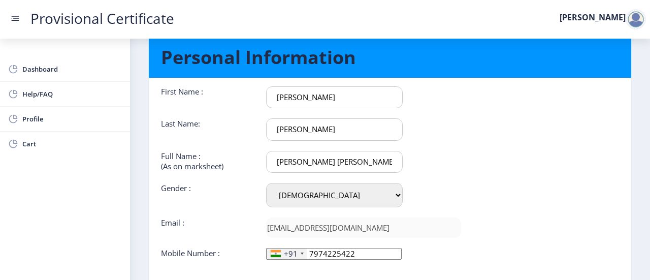
scroll to position [119, 0]
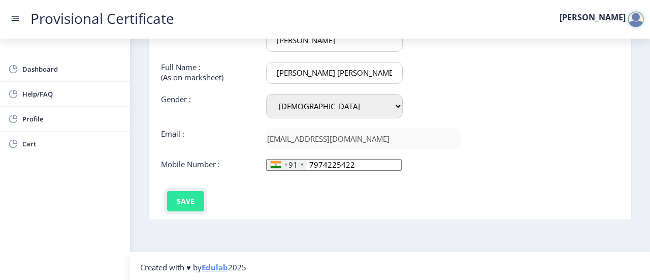
click at [178, 201] on button "Save" at bounding box center [185, 201] width 37 height 20
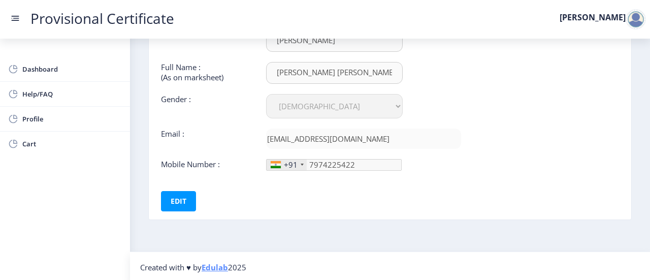
scroll to position [0, 0]
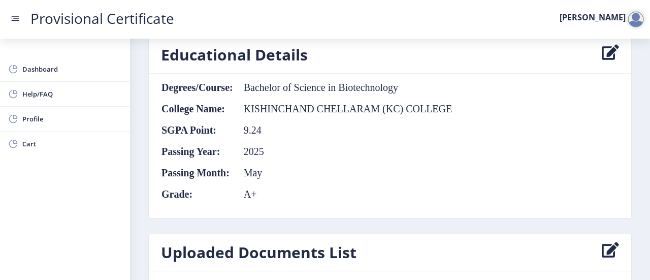
scroll to position [566, 0]
click at [602, 49] on icon at bounding box center [610, 54] width 17 height 20
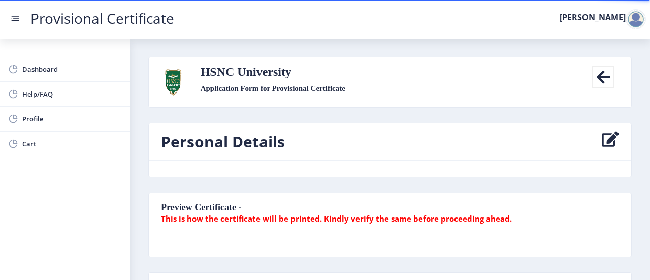
click at [602, 78] on icon at bounding box center [602, 76] width 23 height 23
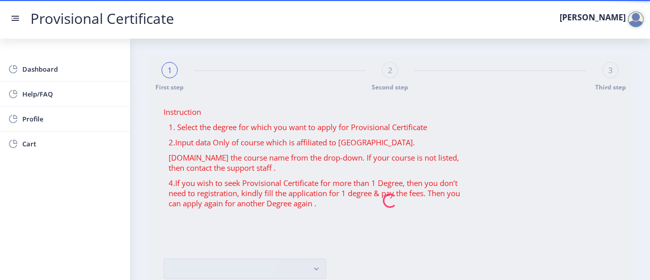
click at [177, 75] on nb-spinner at bounding box center [389, 200] width 483 height 287
click at [49, 67] on span "Dashboard" at bounding box center [71, 69] width 99 height 12
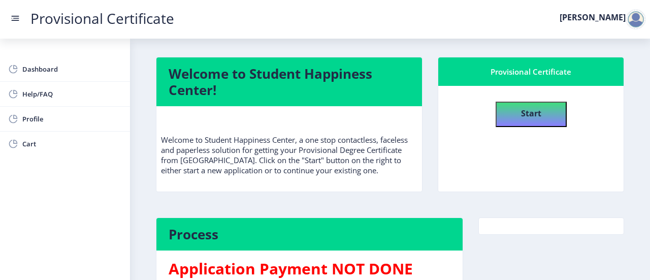
scroll to position [1, 0]
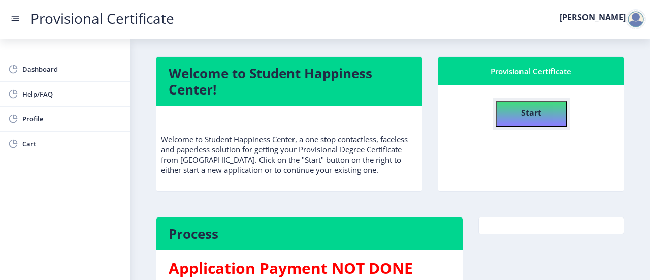
click at [547, 111] on button "Start" at bounding box center [530, 113] width 71 height 25
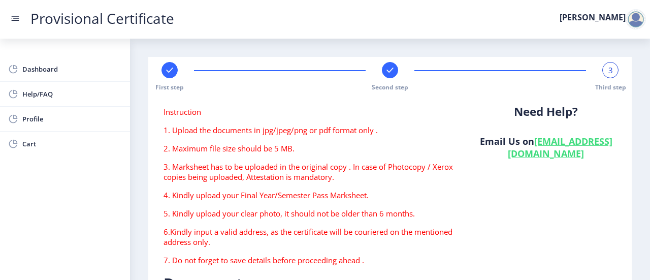
click at [174, 75] on rect at bounding box center [169, 70] width 10 height 10
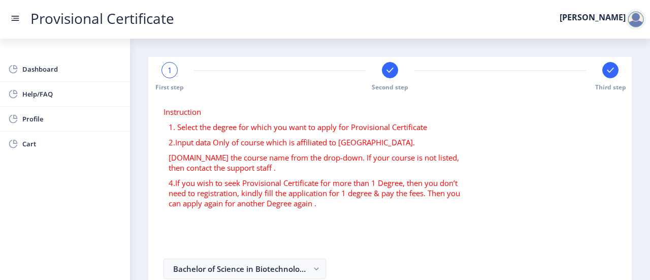
click at [394, 70] on div at bounding box center [390, 70] width 16 height 16
select select "A+"
select select "May"
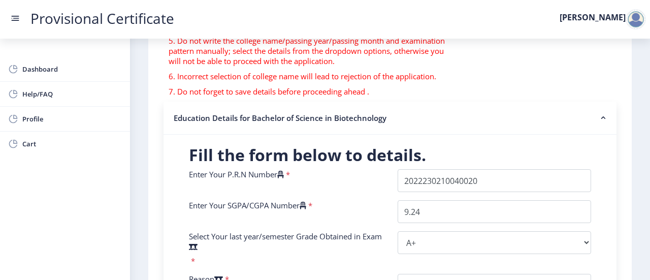
scroll to position [210, 0]
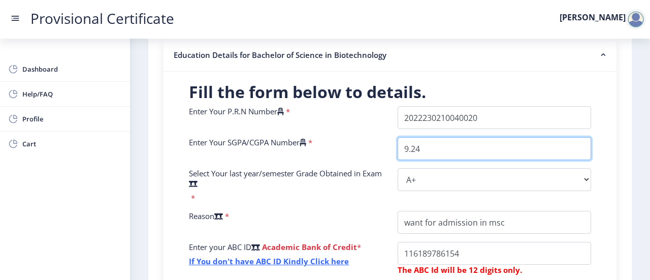
click at [448, 153] on input "9.24" at bounding box center [493, 148] width 193 height 23
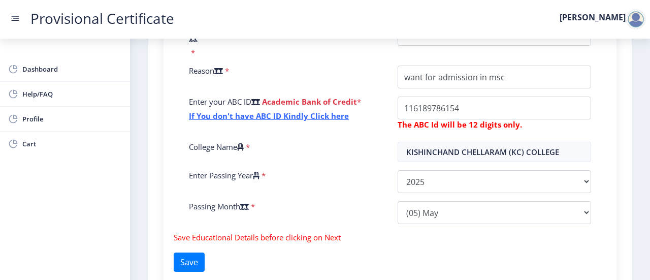
scroll to position [438, 0]
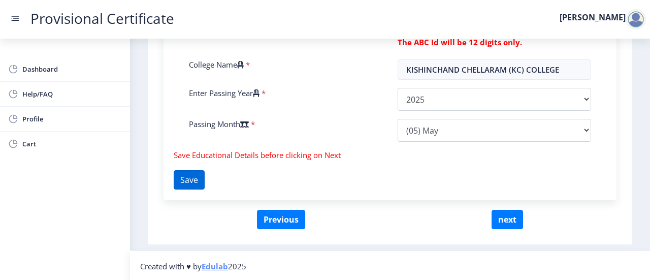
type input "9.24 CGPA"
click at [191, 177] on button "Save" at bounding box center [189, 179] width 31 height 19
click at [195, 185] on button "Save" at bounding box center [189, 179] width 31 height 19
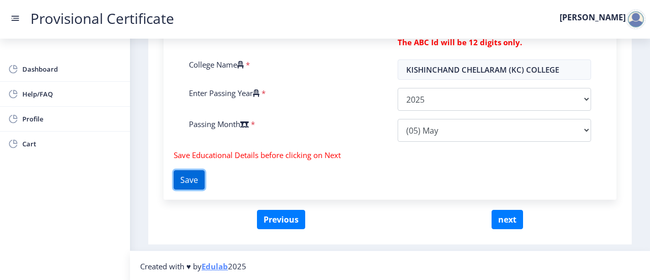
click at [195, 185] on button "Save" at bounding box center [189, 179] width 31 height 19
click at [188, 184] on button "Save" at bounding box center [189, 179] width 31 height 19
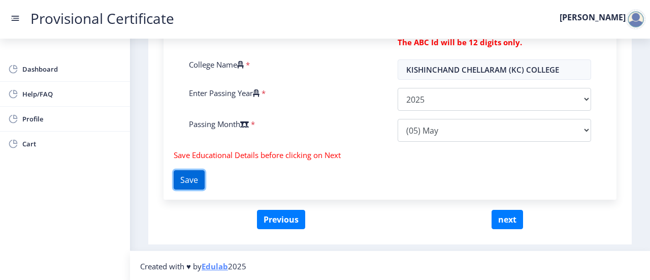
click at [191, 176] on button "Save" at bounding box center [189, 179] width 31 height 19
click at [501, 223] on button "next" at bounding box center [506, 219] width 31 height 19
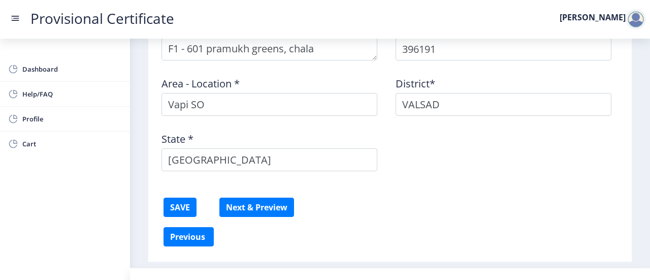
scroll to position [699, 0]
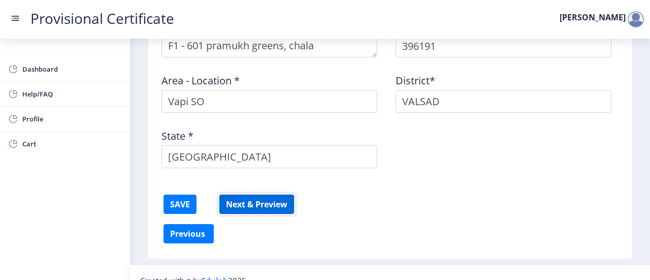
click at [271, 198] on button "Next & Preview" at bounding box center [256, 203] width 75 height 19
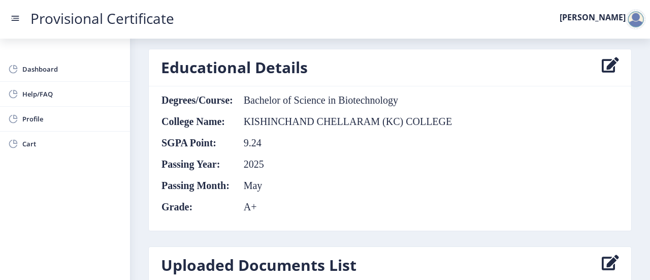
scroll to position [554, 0]
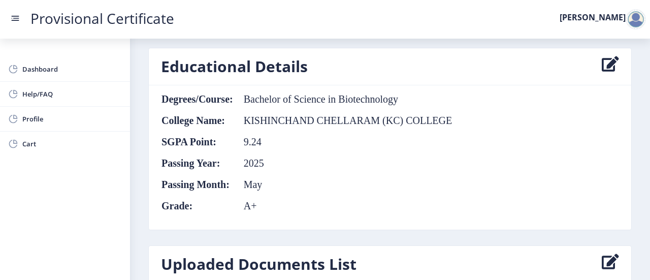
click at [605, 56] on icon at bounding box center [610, 66] width 17 height 20
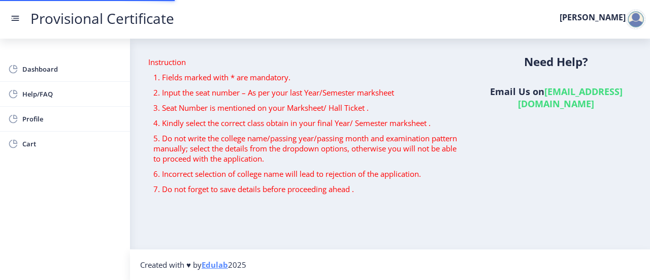
scroll to position [312, 0]
select select "A+"
select select "May"
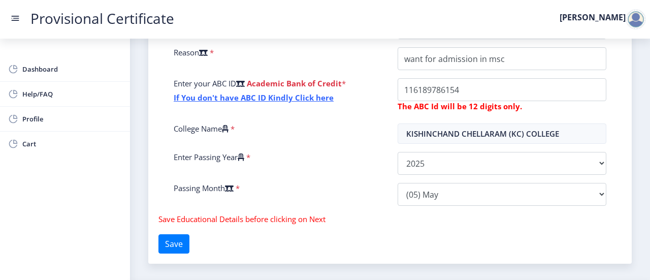
scroll to position [206, 0]
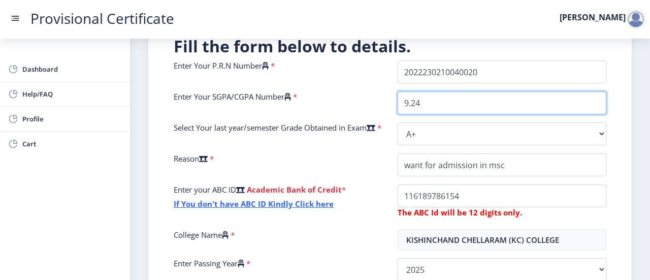
click at [421, 105] on input "9.24" at bounding box center [501, 102] width 209 height 23
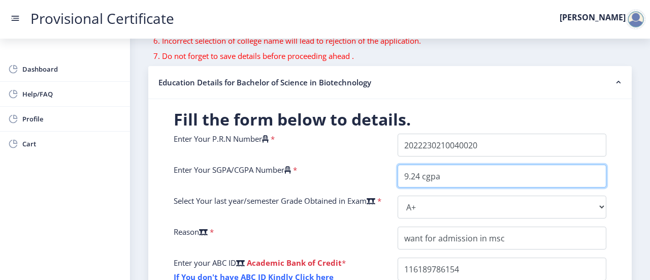
scroll to position [132, 0]
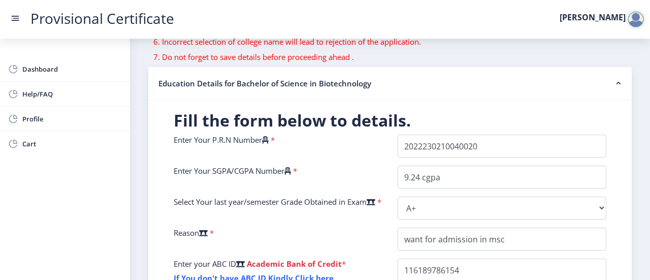
click at [297, 166] on span "*" at bounding box center [294, 170] width 6 height 10
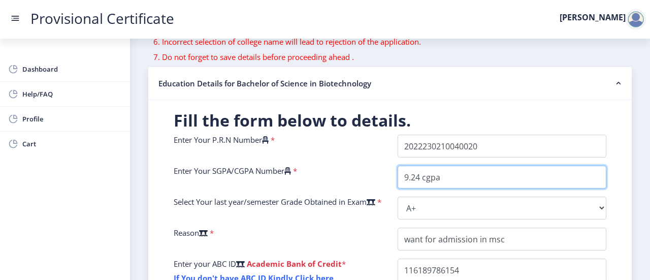
click at [458, 177] on input "9.24 cgpa" at bounding box center [501, 176] width 209 height 23
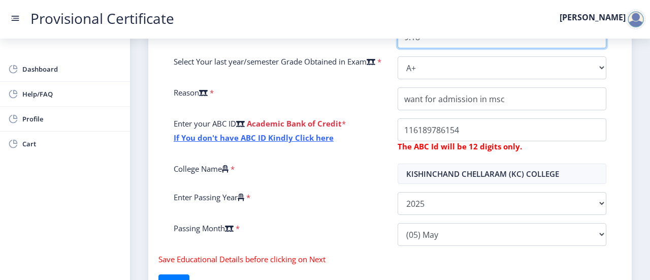
scroll to position [353, 0]
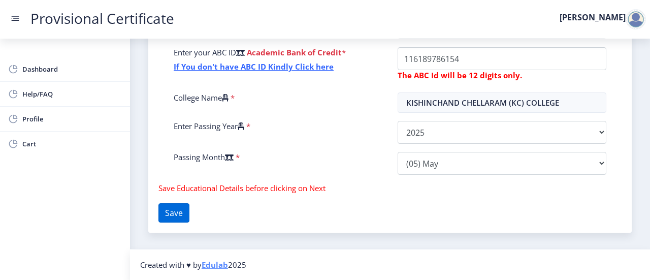
type input "9.18"
click at [164, 212] on button "Save" at bounding box center [173, 212] width 31 height 19
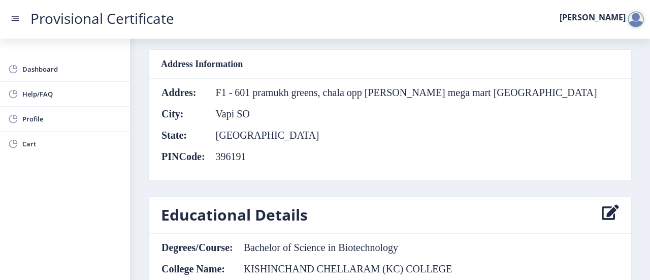
scroll to position [466, 0]
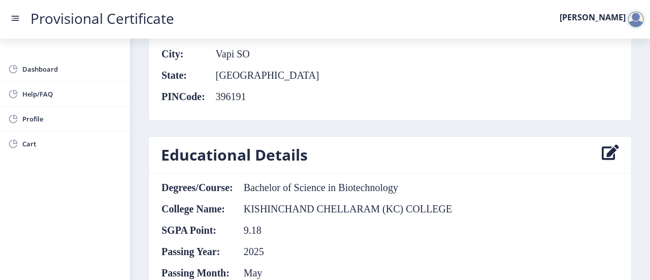
click at [605, 149] on icon at bounding box center [610, 155] width 17 height 20
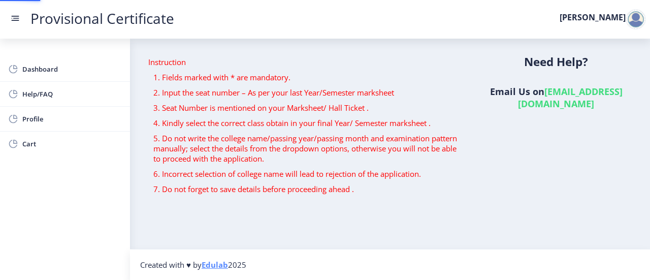
select select "A+"
select select "May"
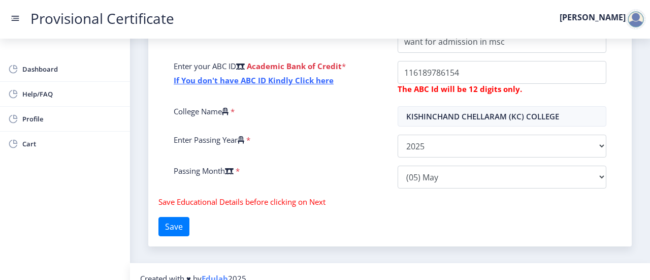
scroll to position [353, 0]
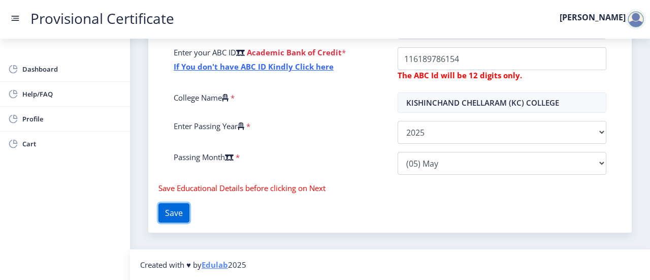
click at [185, 211] on button "Save" at bounding box center [173, 212] width 31 height 19
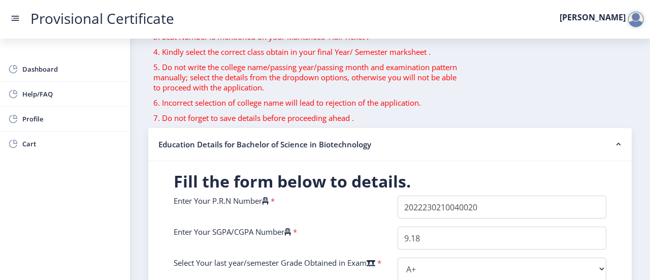
scroll to position [0, 0]
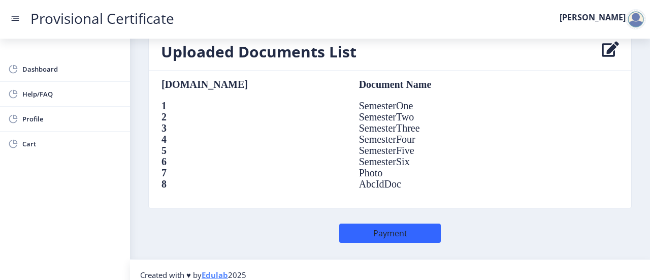
scroll to position [772, 0]
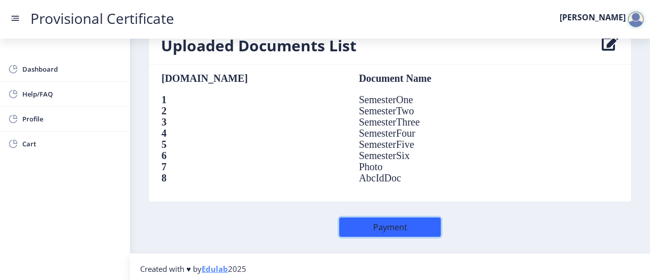
click at [386, 220] on button "Payment" at bounding box center [390, 226] width 102 height 19
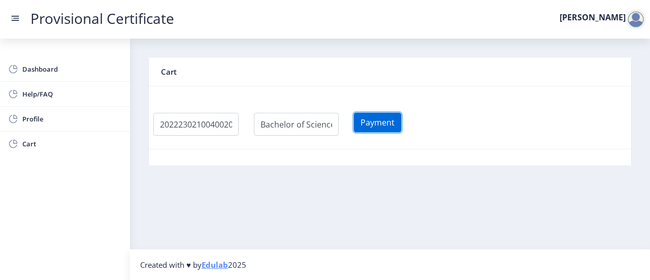
click at [398, 127] on button "Payment" at bounding box center [377, 122] width 47 height 19
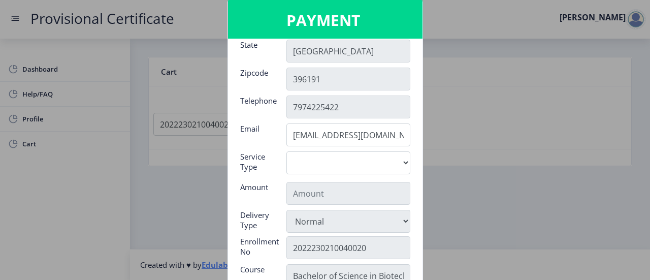
scroll to position [96, 0]
click at [377, 158] on select "Digital" at bounding box center [348, 162] width 124 height 23
select select "old"
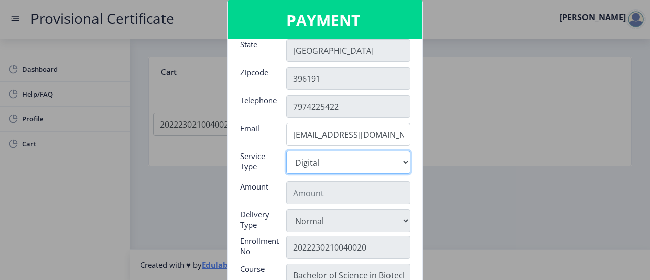
click at [286, 151] on select "Digital" at bounding box center [348, 162] width 124 height 23
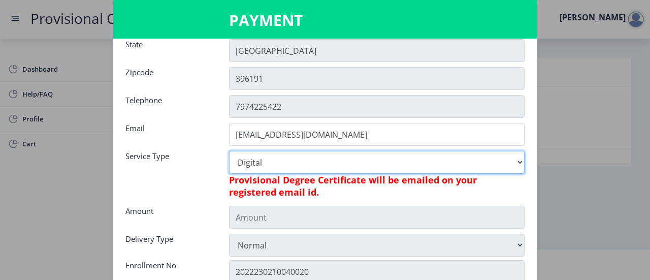
type input "795"
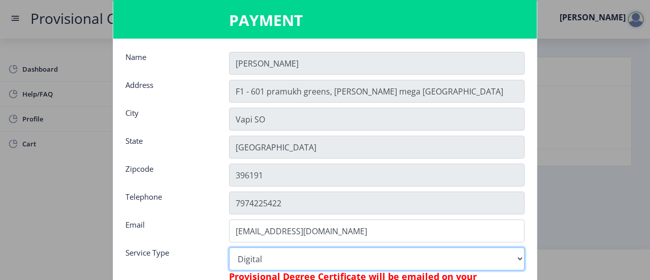
scroll to position [184, 0]
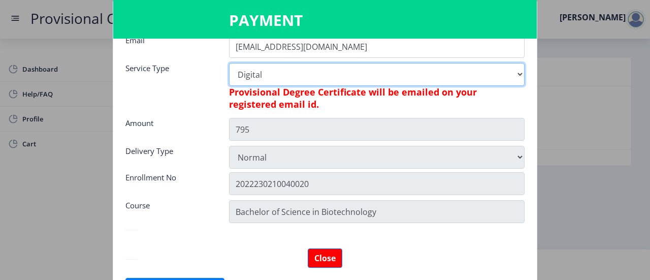
click at [229, 63] on select "Digital" at bounding box center [376, 74] width 295 height 23
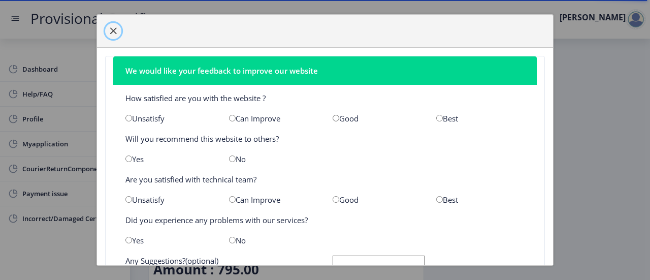
click at [111, 34] on span "button" at bounding box center [113, 31] width 8 height 8
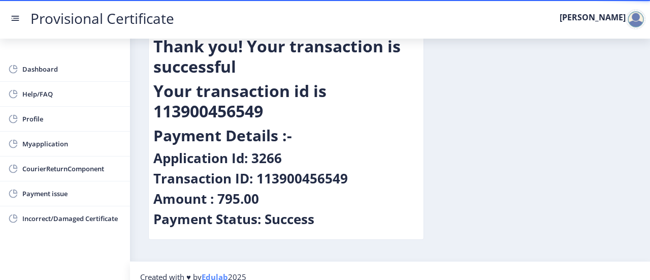
scroll to position [50, 0]
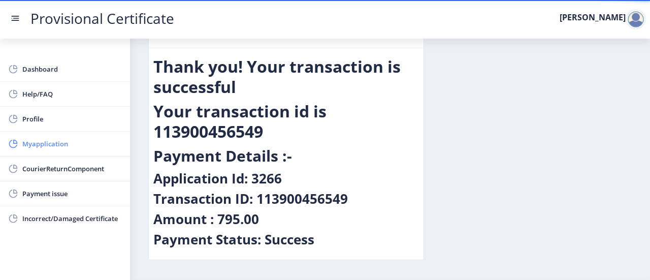
click at [23, 143] on span "Myapplication" at bounding box center [71, 144] width 99 height 12
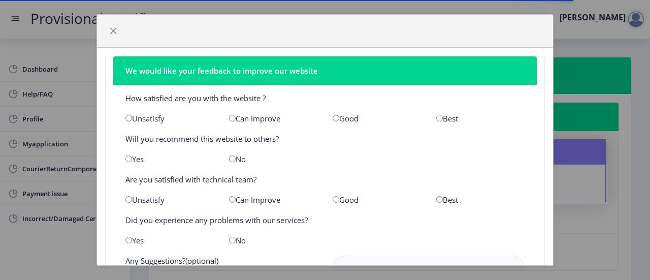
scroll to position [91, 0]
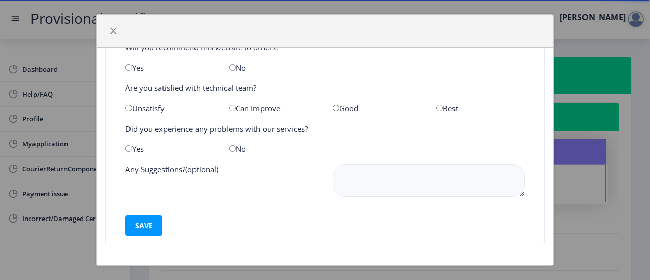
click at [230, 106] on input "radio" at bounding box center [232, 108] width 7 height 7
radio input "true"
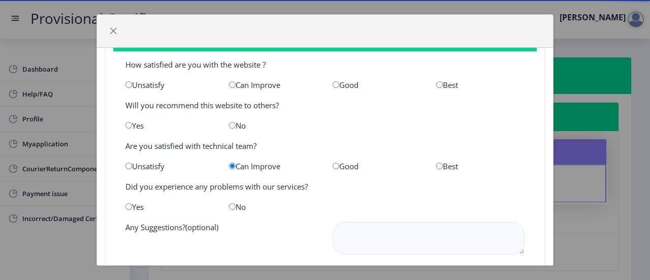
click at [127, 124] on input "radio" at bounding box center [128, 125] width 7 height 7
radio input "true"
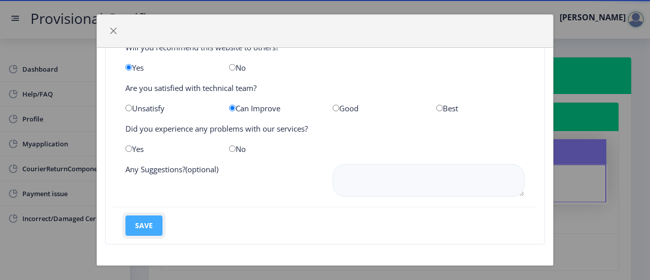
click at [147, 225] on button "save" at bounding box center [143, 225] width 37 height 20
click at [114, 29] on span "button" at bounding box center [113, 31] width 8 height 8
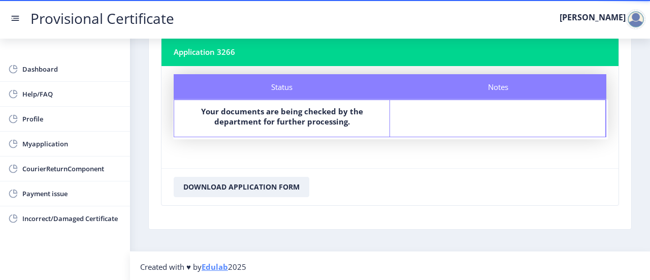
scroll to position [44, 0]
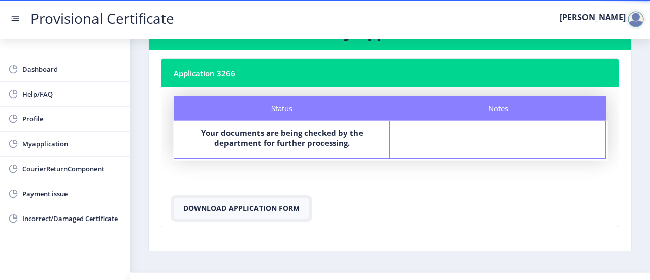
click at [230, 210] on button "Download Application Form" at bounding box center [242, 208] width 136 height 20
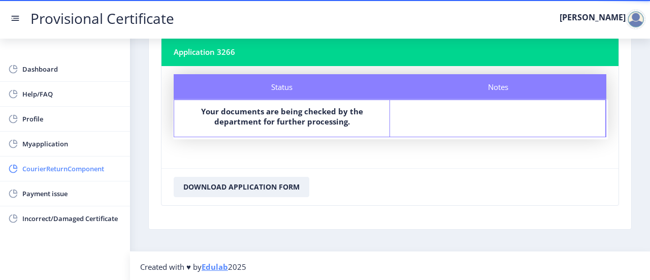
click at [54, 168] on span "CourierReturnComponent" at bounding box center [71, 168] width 99 height 12
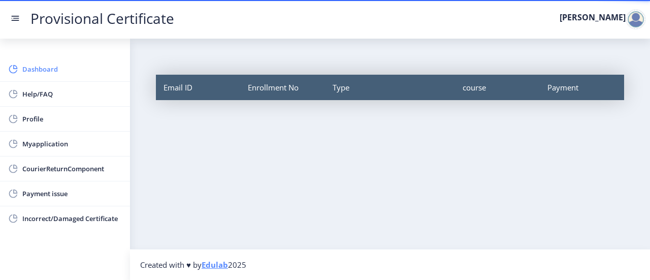
click at [41, 73] on span "Dashboard" at bounding box center [71, 69] width 99 height 12
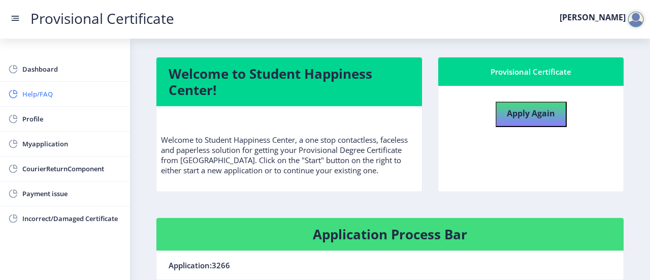
click at [40, 97] on span "Help/FAQ" at bounding box center [71, 94] width 99 height 12
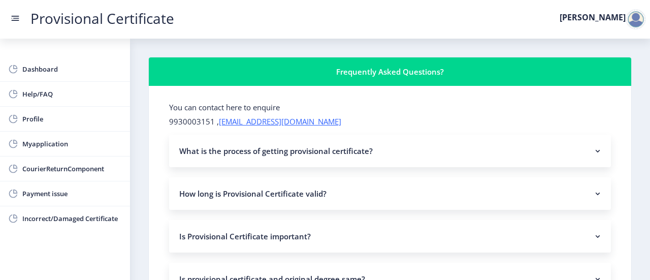
click at [296, 187] on nb-accordion-item-header "How long is Provisional Certificate valid?" at bounding box center [390, 193] width 442 height 32
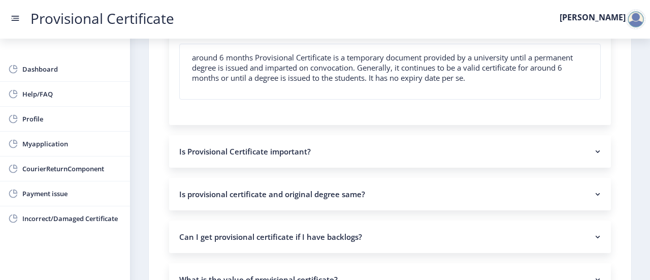
scroll to position [178, 0]
click at [327, 193] on nb-accordion-item-header "Is provisional certificate and original degree same?" at bounding box center [390, 193] width 442 height 32
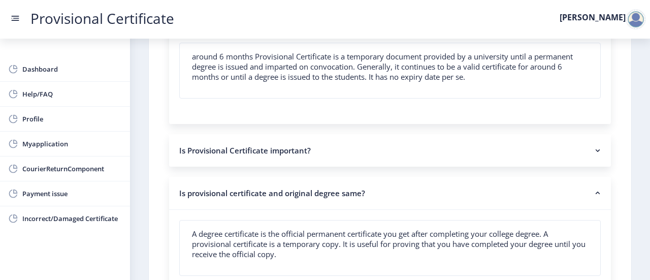
click at [327, 193] on nb-accordion-item-header "Is provisional certificate and original degree same?" at bounding box center [390, 193] width 442 height 33
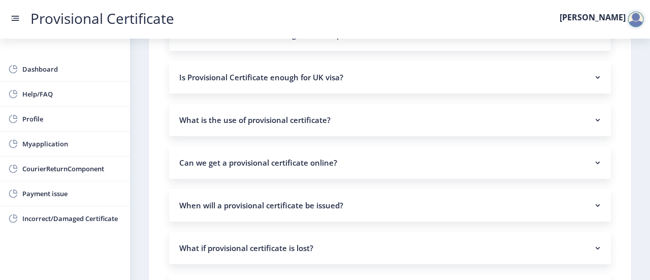
scroll to position [635, 0]
click at [351, 151] on nb-accordion-item-header "Can we get a provisional certificate online?" at bounding box center [390, 162] width 442 height 32
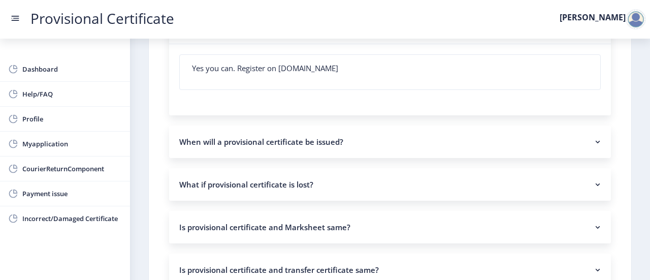
scroll to position [770, 0]
click at [351, 151] on nb-accordion-item-header "When will a provisional certificate be issued?" at bounding box center [390, 141] width 442 height 32
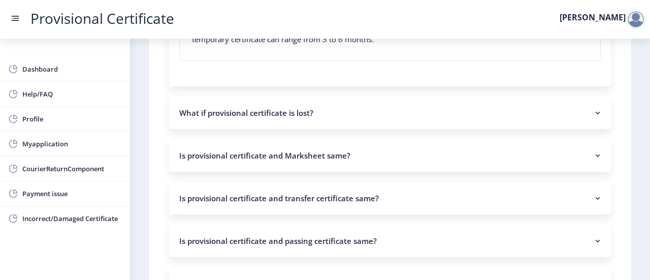
scroll to position [935, 0]
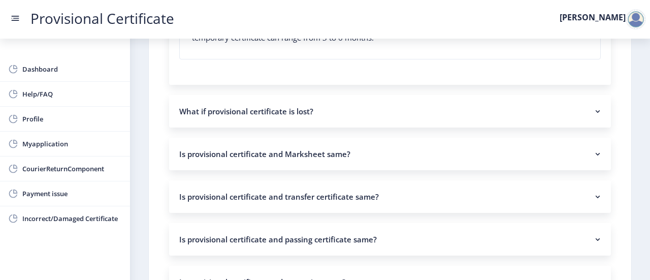
click at [352, 115] on nb-accordion-item-header "What if provisional certificate is lost?" at bounding box center [390, 111] width 442 height 32
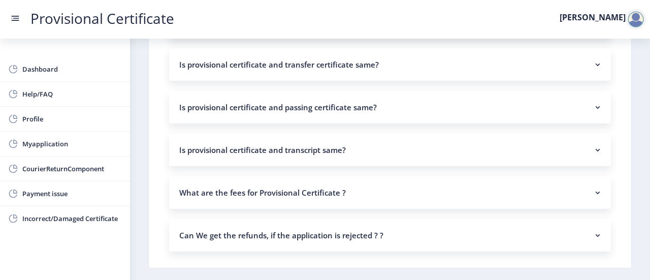
scroll to position [1153, 0]
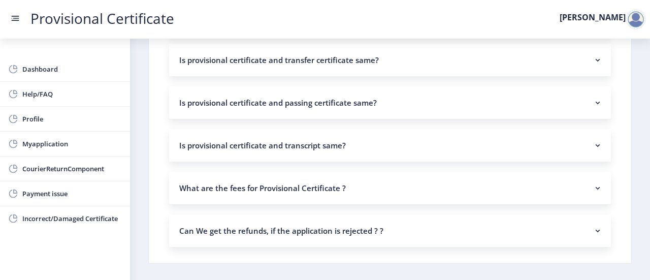
click at [347, 179] on nb-accordion-item-header "What are the fees for Provisional Certificate ?" at bounding box center [390, 188] width 442 height 32
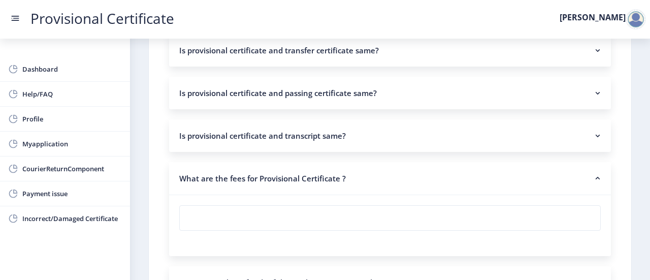
scroll to position [1247, 0]
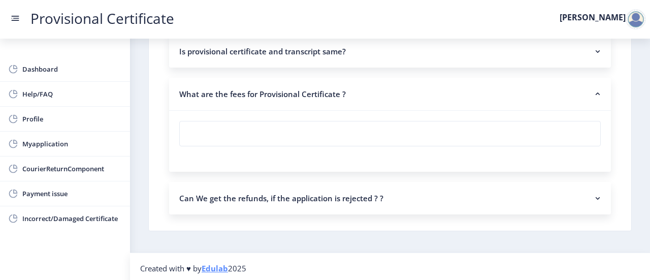
click at [497, 194] on nb-accordion-item-header "Can We get the refunds, if the application is rejected ? ?" at bounding box center [390, 198] width 442 height 32
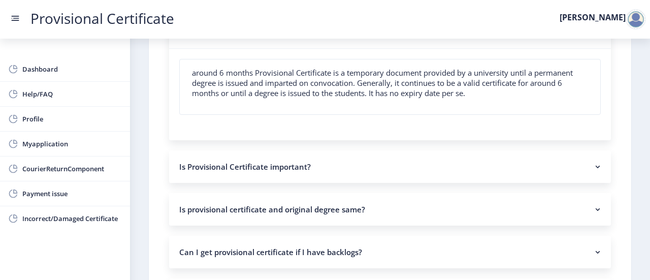
scroll to position [0, 0]
